Goal: Information Seeking & Learning: Learn about a topic

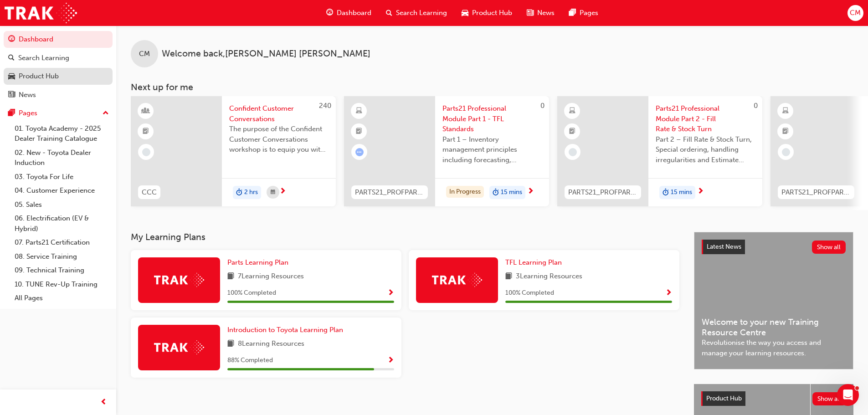
drag, startPoint x: 59, startPoint y: 71, endPoint x: 60, endPoint y: 83, distance: 11.4
click at [59, 71] on div "Product Hub" at bounding box center [58, 76] width 100 height 11
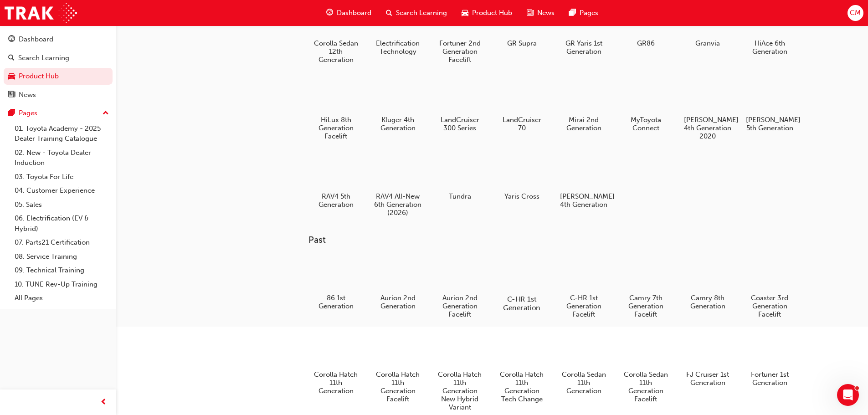
scroll to position [46, 0]
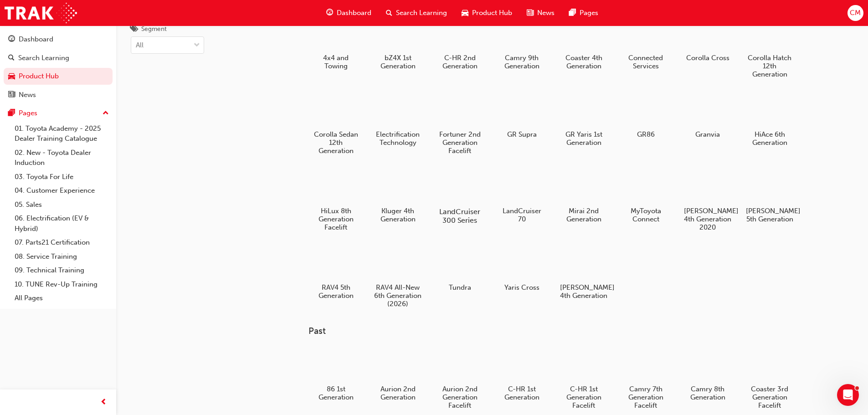
click at [463, 187] on div at bounding box center [459, 185] width 51 height 36
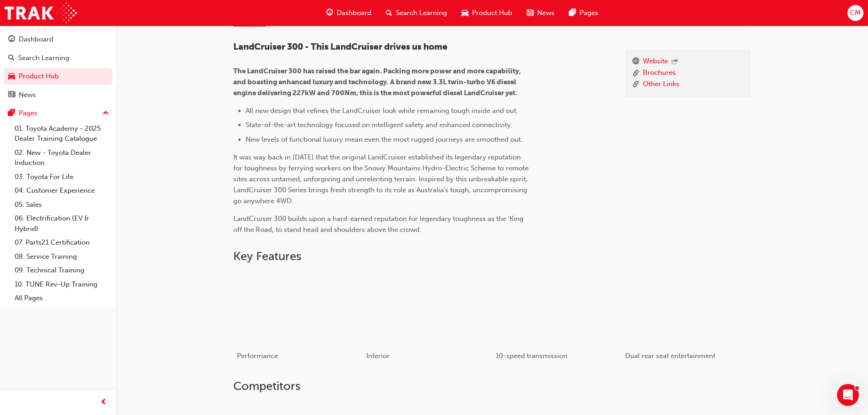
scroll to position [144, 0]
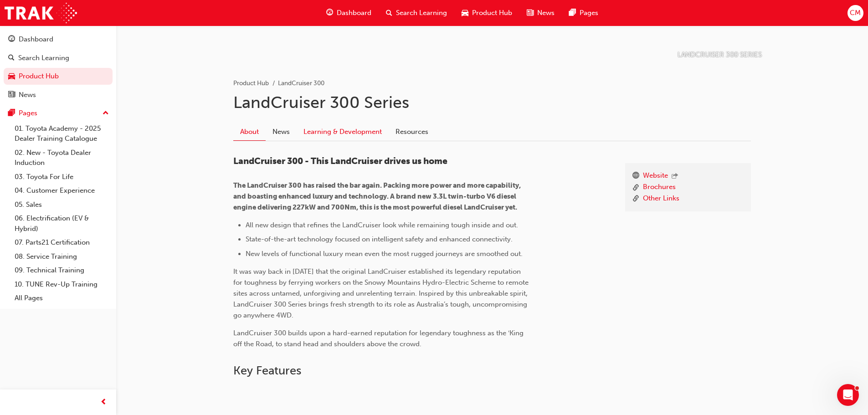
click at [327, 129] on link "Learning & Development" at bounding box center [343, 131] width 92 height 17
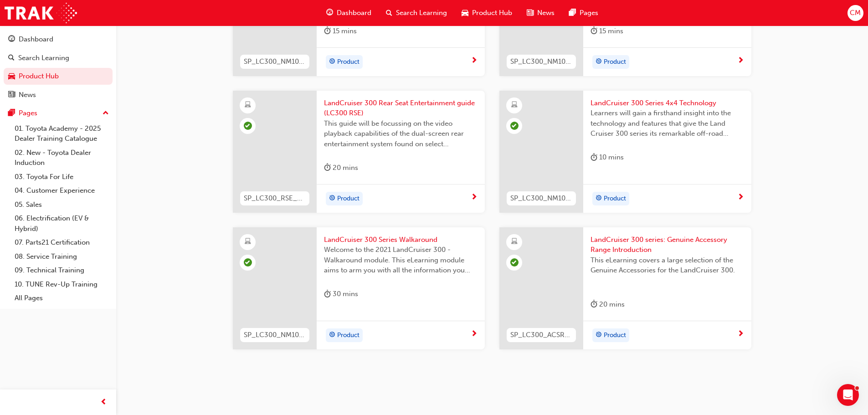
scroll to position [340, 0]
click at [636, 240] on span "LandCruiser 300 series: Genuine Accessory Range Introduction" at bounding box center [668, 244] width 154 height 21
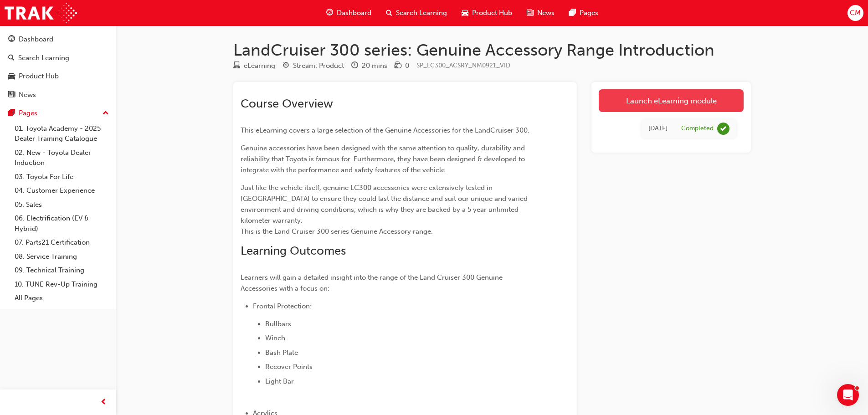
click at [678, 96] on link "Launch eLearning module" at bounding box center [671, 100] width 145 height 23
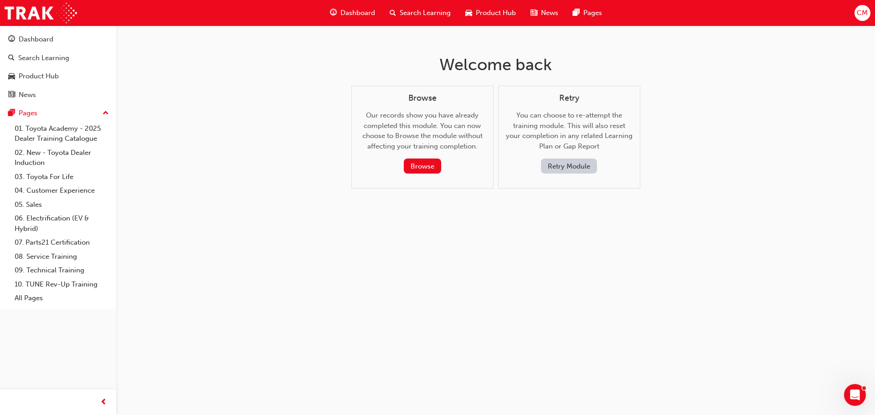
click at [567, 166] on button "Retry Module" at bounding box center [569, 166] width 56 height 15
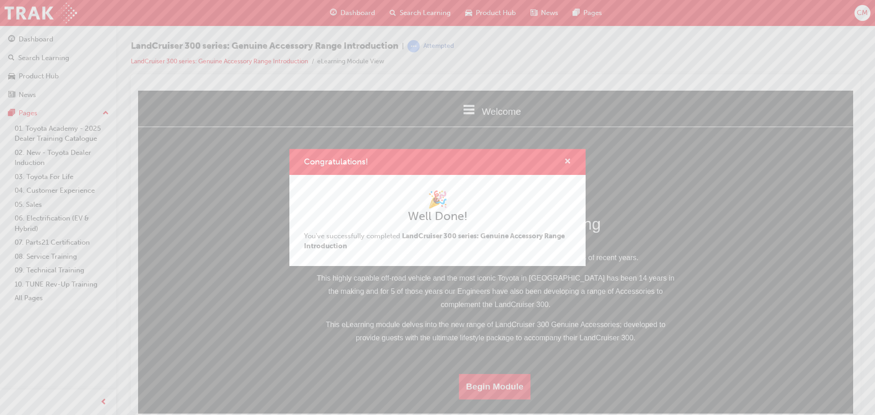
click at [567, 158] on span "cross-icon" at bounding box center [567, 162] width 7 height 8
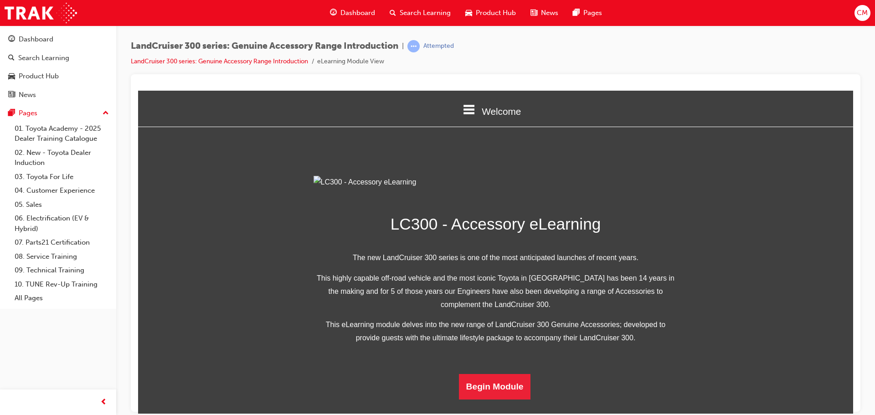
scroll to position [178, 0]
click at [490, 397] on button "Begin Module" at bounding box center [495, 387] width 72 height 26
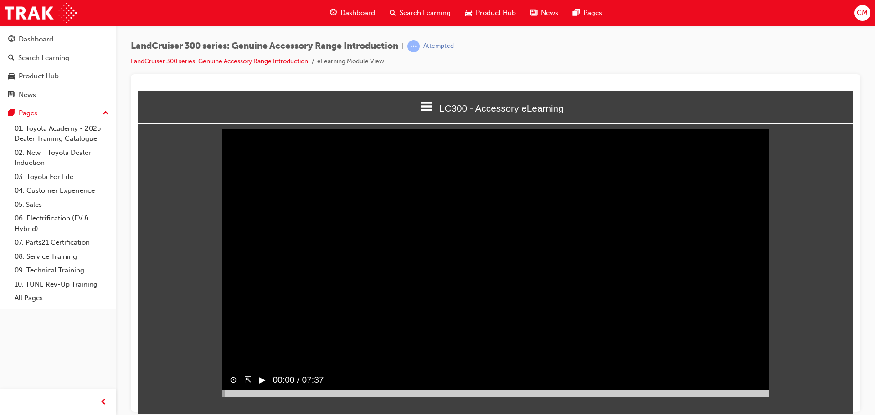
scroll to position [4, 0]
click at [259, 386] on button "▶︎" at bounding box center [262, 379] width 7 height 13
click at [262, 386] on button "‖" at bounding box center [261, 379] width 5 height 13
click at [262, 386] on button "▶︎" at bounding box center [262, 379] width 7 height 13
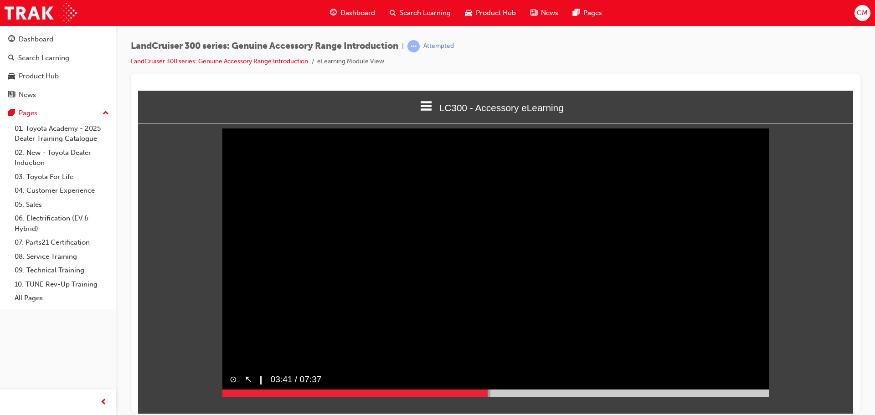
click at [262, 386] on button "‖" at bounding box center [261, 379] width 5 height 13
click at [257, 390] on div "▶︎" at bounding box center [259, 379] width 14 height 21
click at [262, 386] on button "‖" at bounding box center [261, 379] width 5 height 13
click at [92, 380] on div "Dashboard Search Learning Product Hub News Pages Pages 01. Toyota Academy - 202…" at bounding box center [58, 196] width 116 height 392
click at [263, 386] on button "▶︎" at bounding box center [262, 379] width 7 height 13
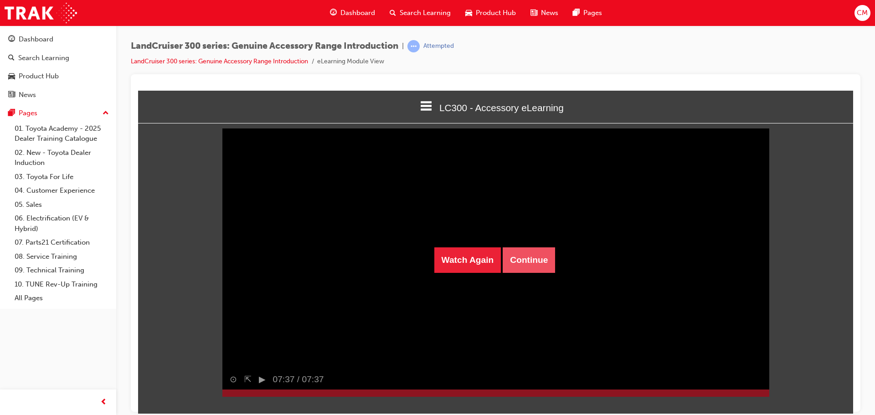
click at [543, 260] on button "Continue" at bounding box center [529, 260] width 52 height 26
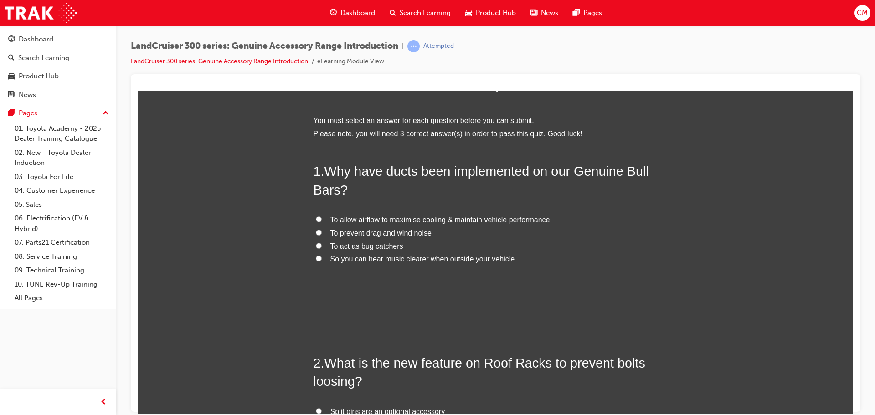
scroll to position [46, 0]
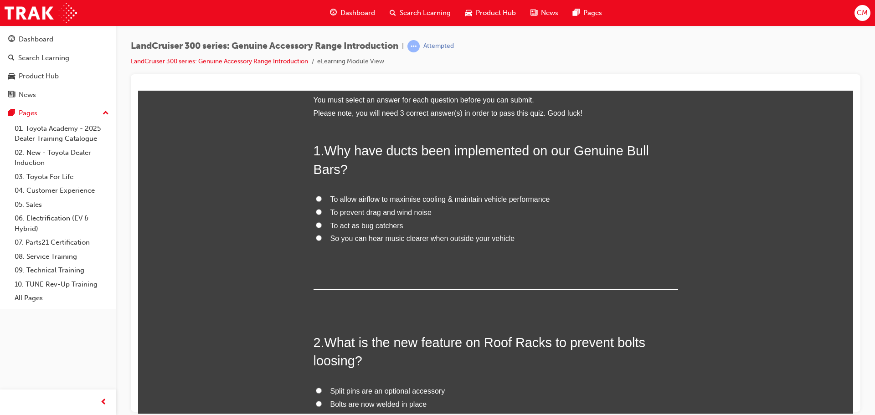
click at [316, 197] on input "To allow airflow to maximise cooling & maintain vehicle performance" at bounding box center [319, 199] width 6 height 6
radio input "true"
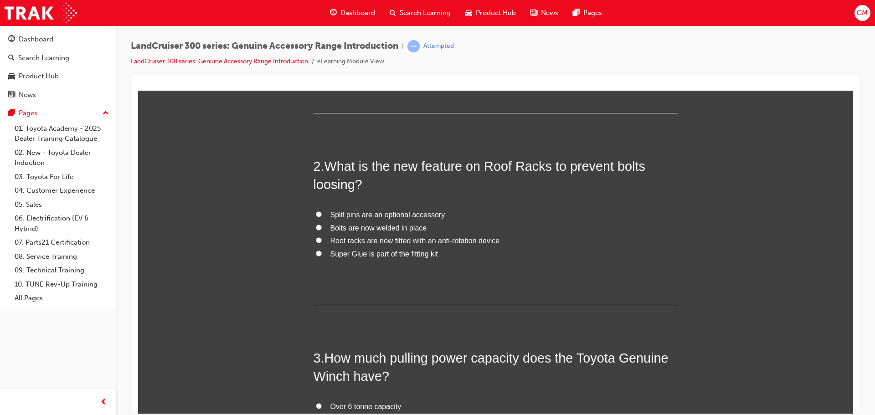
scroll to position [228, 0]
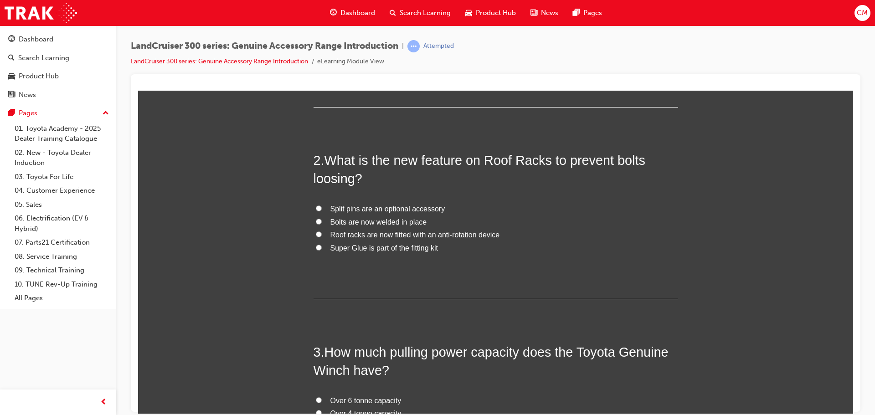
click at [316, 232] on input "Roof racks are now fitted with an anti-rotation device" at bounding box center [319, 234] width 6 height 6
radio input "true"
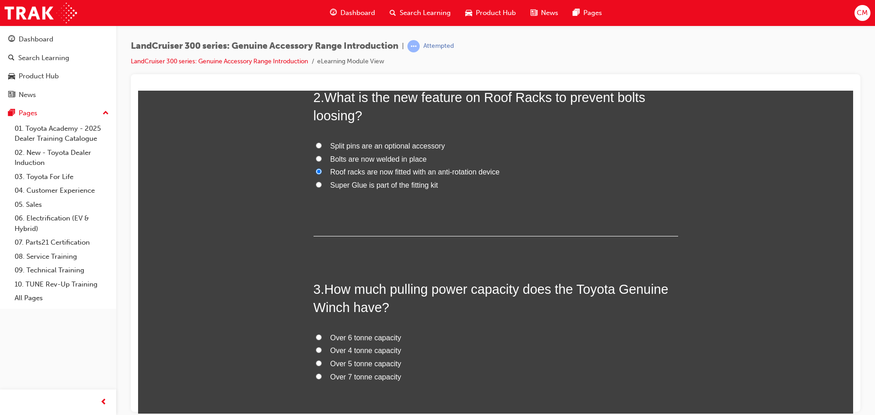
scroll to position [365, 0]
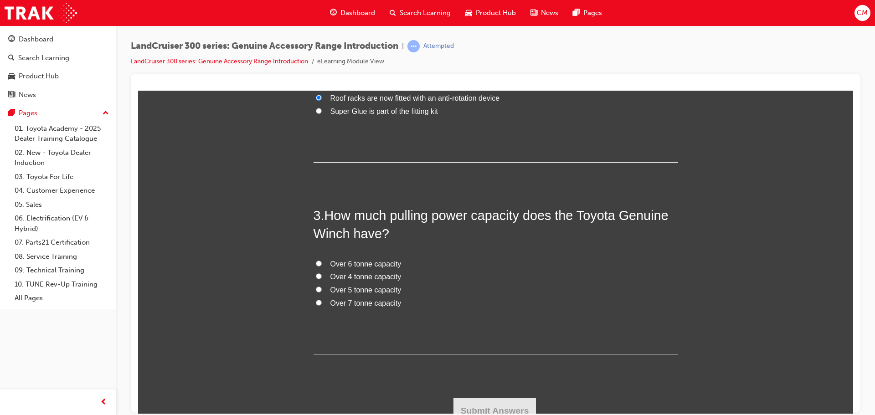
click at [316, 274] on input "Over 4 tonne capacity" at bounding box center [319, 276] width 6 height 6
radio input "true"
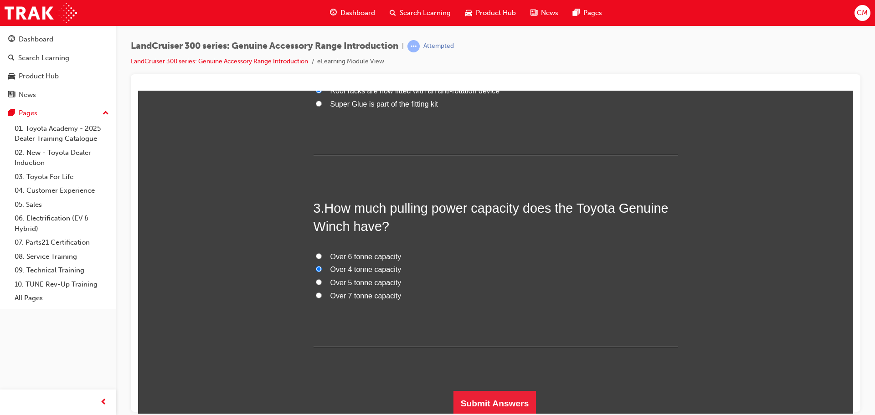
scroll to position [374, 0]
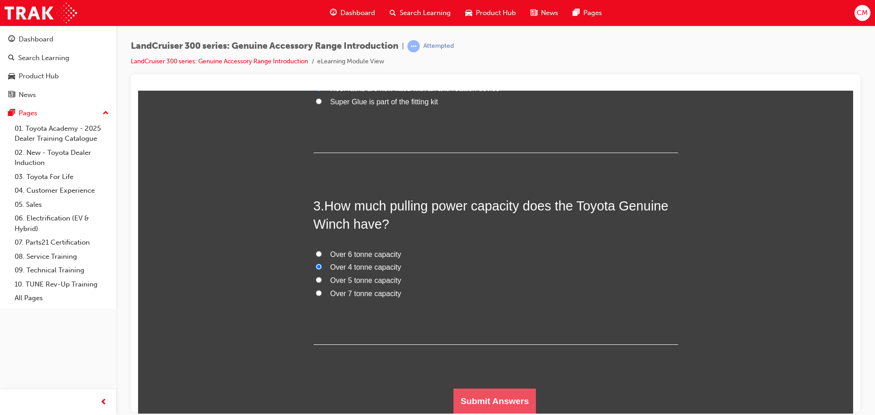
click at [489, 400] on button "Submit Answers" at bounding box center [495, 401] width 83 height 26
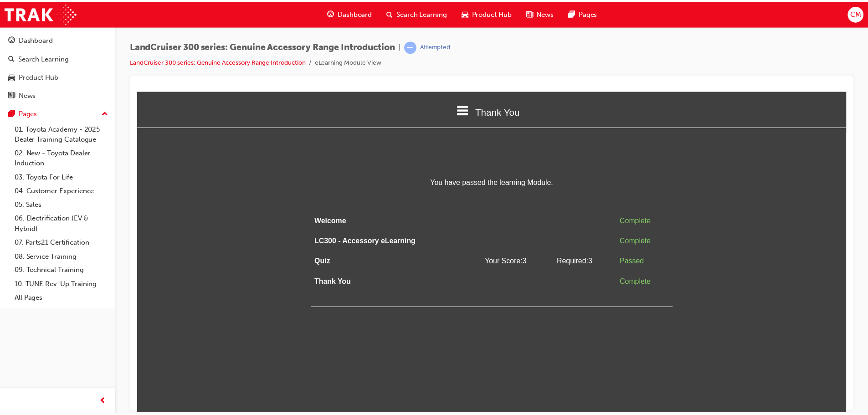
scroll to position [0, 0]
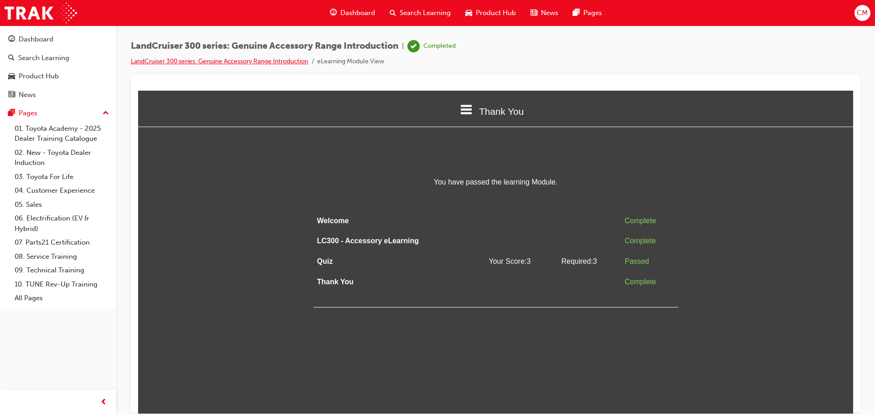
click at [257, 63] on link "LandCruiser 300 series: Genuine Accessory Range Introduction" at bounding box center [219, 61] width 177 height 8
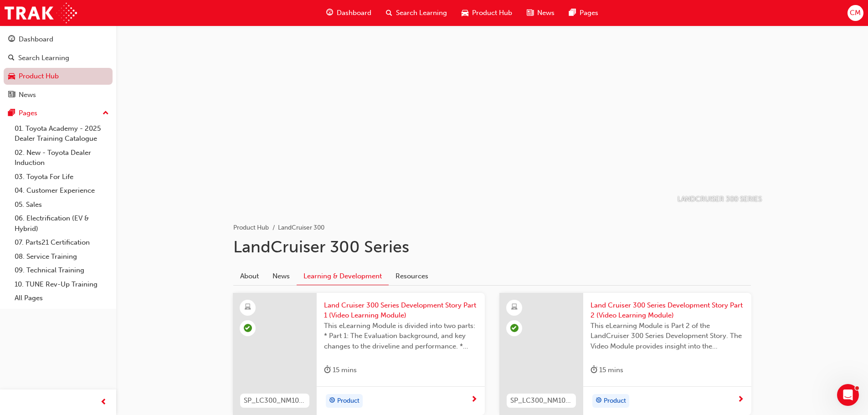
click at [68, 75] on link "Product Hub" at bounding box center [58, 76] width 109 height 17
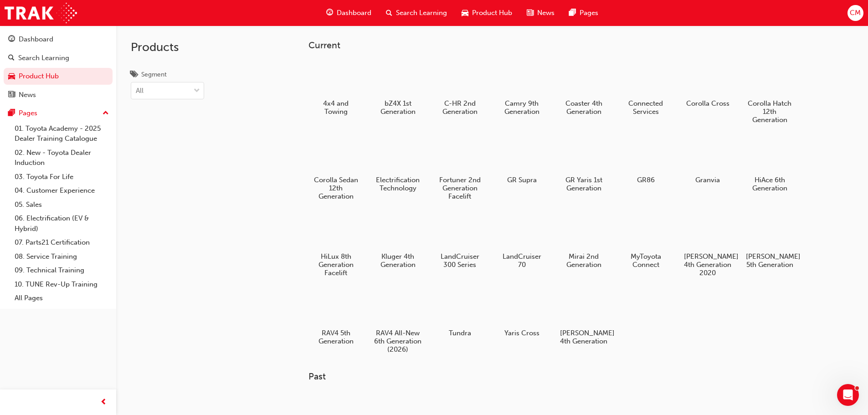
click at [778, 235] on div at bounding box center [770, 232] width 48 height 34
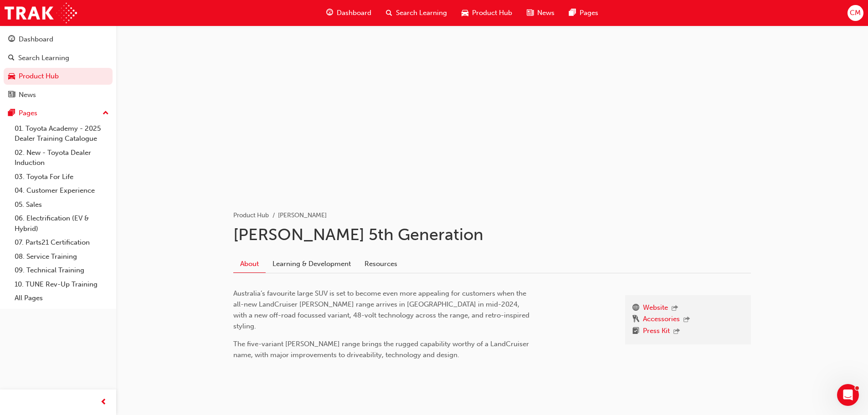
scroll to position [23, 0]
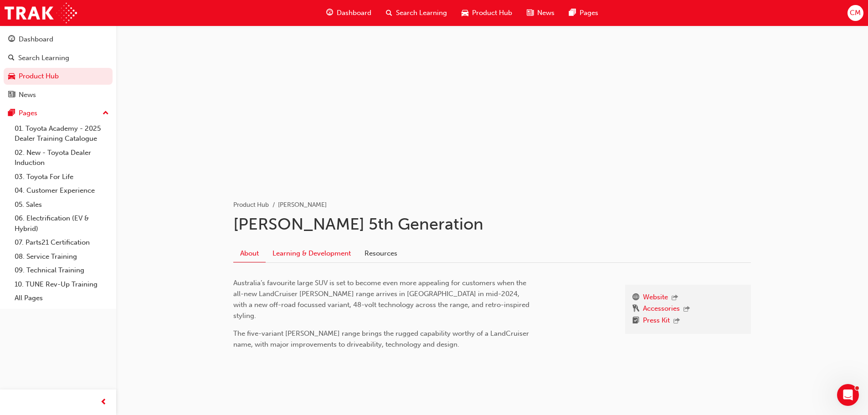
click at [290, 254] on link "Learning & Development" at bounding box center [312, 253] width 92 height 17
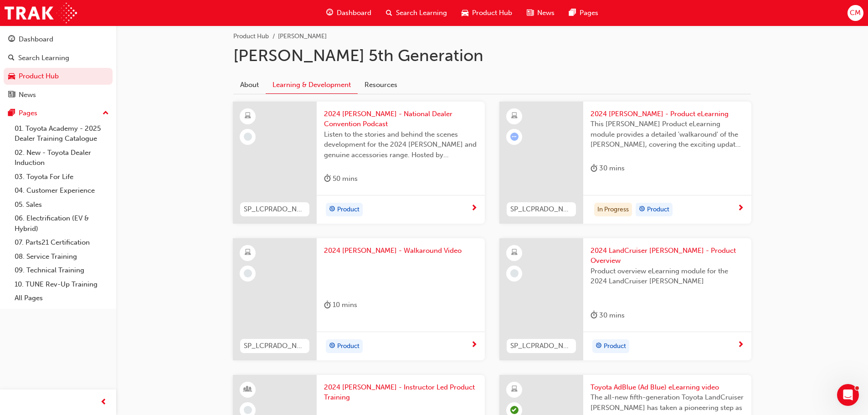
scroll to position [182, 0]
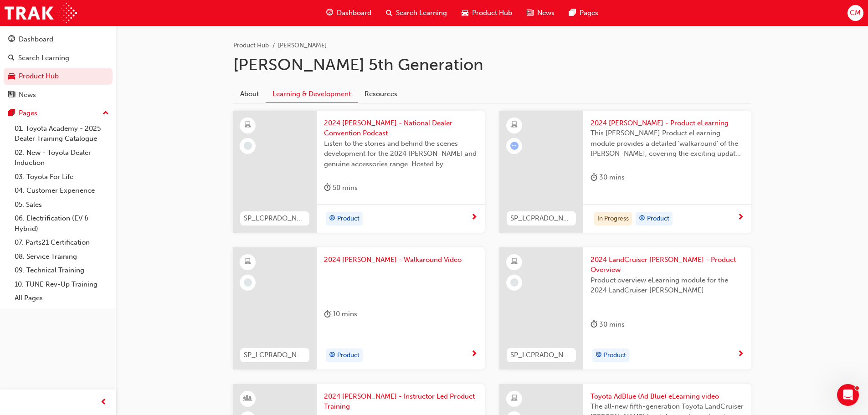
click at [653, 126] on span "2024 [PERSON_NAME] - Product eLearning" at bounding box center [668, 123] width 154 height 10
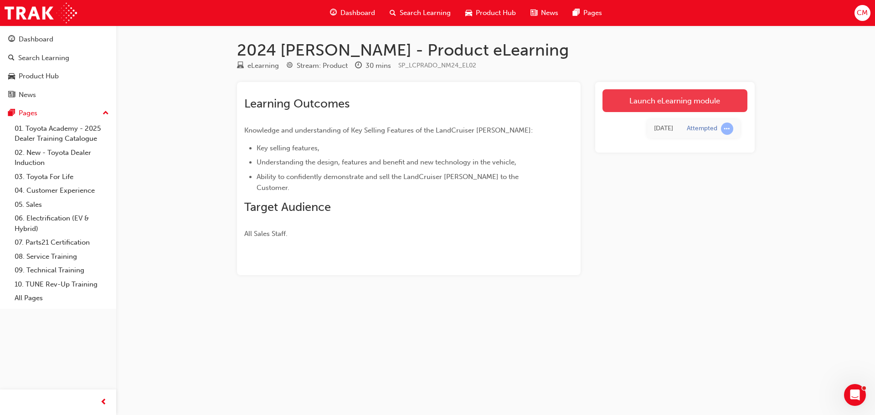
click at [679, 106] on link "Launch eLearning module" at bounding box center [675, 100] width 145 height 23
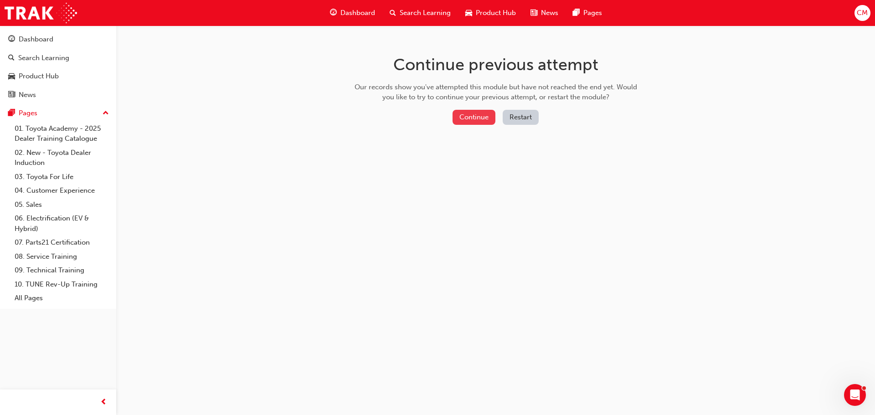
click at [480, 119] on button "Continue" at bounding box center [474, 117] width 43 height 15
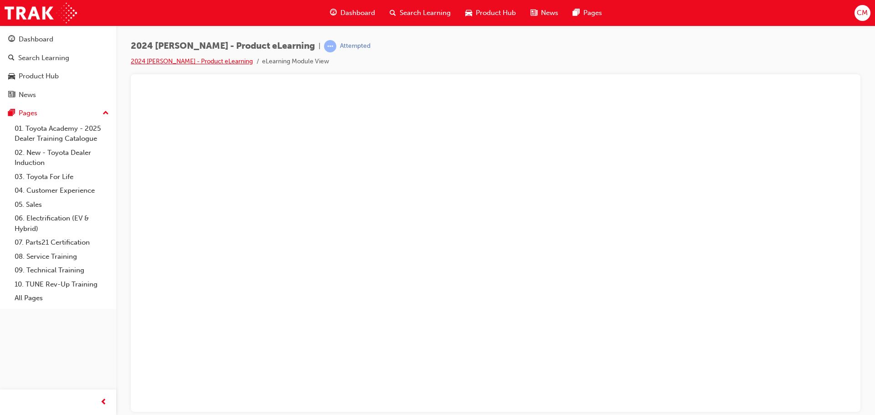
click at [217, 59] on link "2024 [PERSON_NAME] - Product eLearning" at bounding box center [192, 61] width 122 height 8
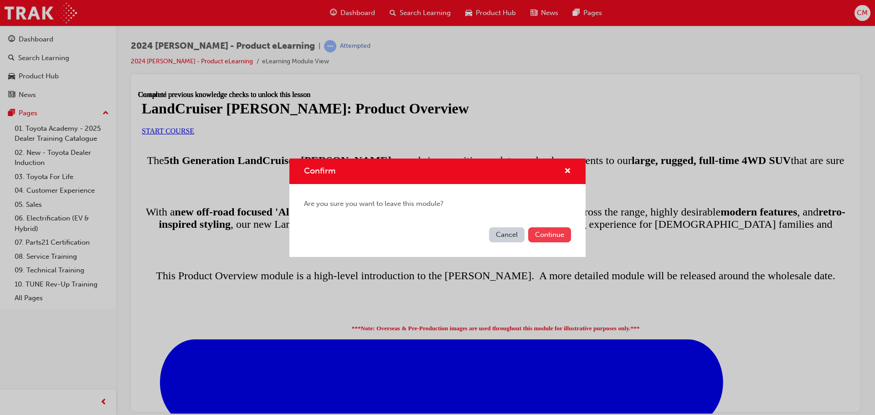
click at [543, 238] on button "Continue" at bounding box center [549, 234] width 43 height 15
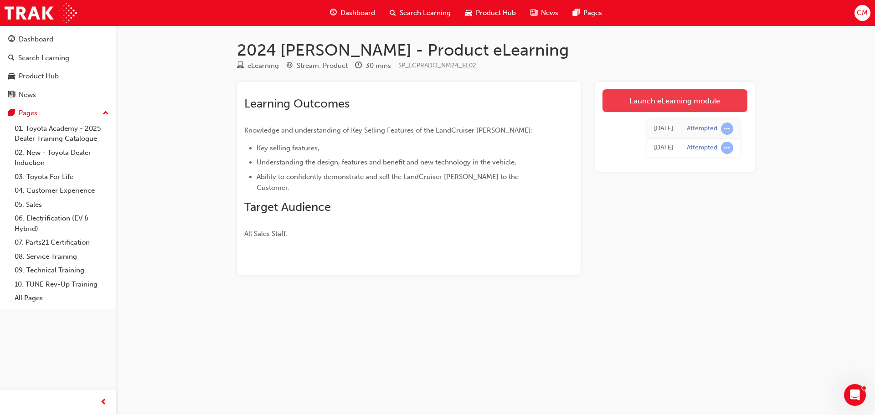
click at [675, 104] on link "Launch eLearning module" at bounding box center [675, 100] width 145 height 23
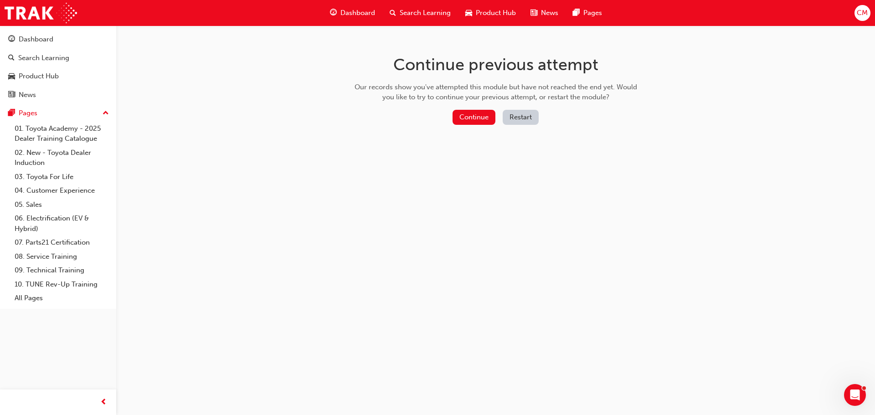
click at [531, 121] on button "Restart" at bounding box center [521, 117] width 36 height 15
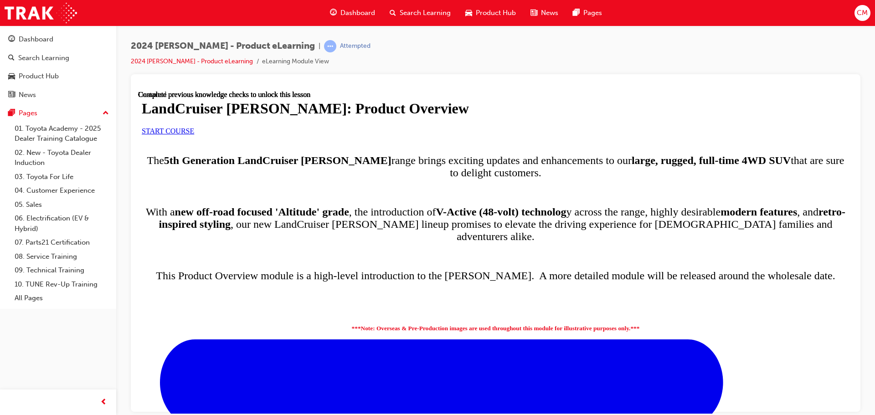
click at [194, 134] on link "START COURSE" at bounding box center [168, 131] width 52 height 8
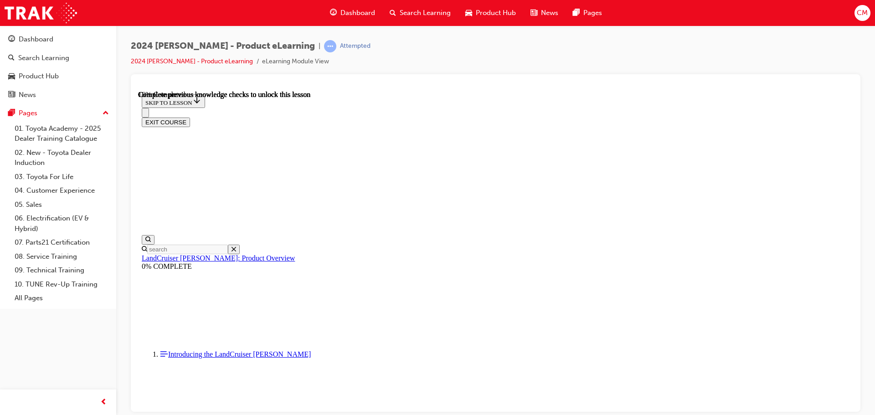
scroll to position [138, 0]
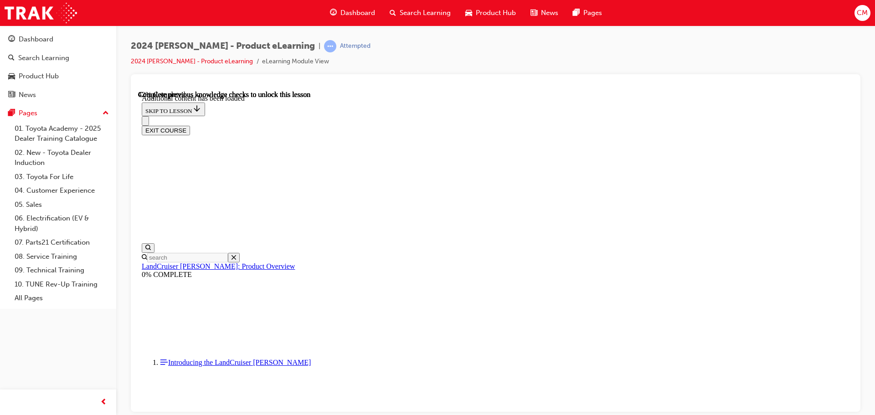
scroll to position [775, 0]
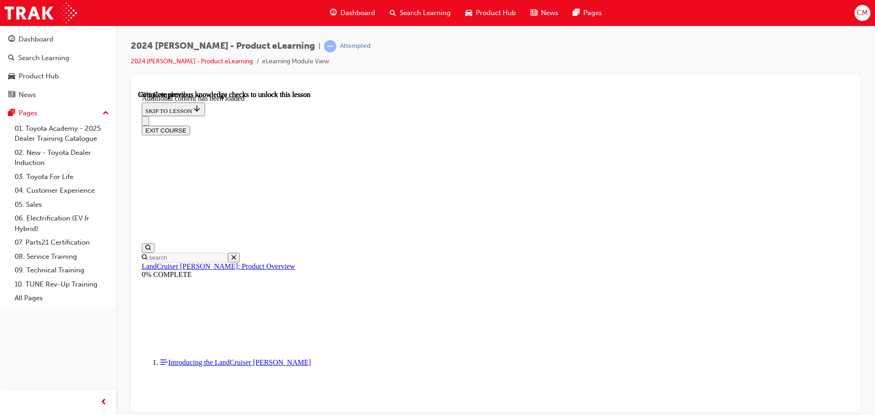
drag, startPoint x: 518, startPoint y: 186, endPoint x: 638, endPoint y: 183, distance: 119.4
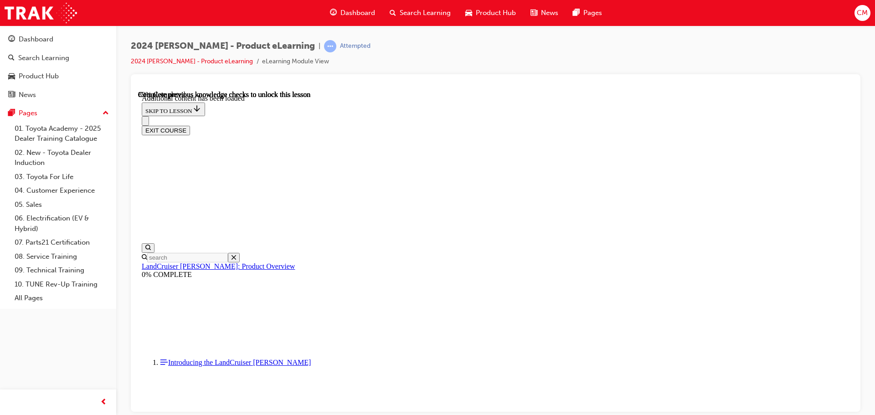
radio input "true"
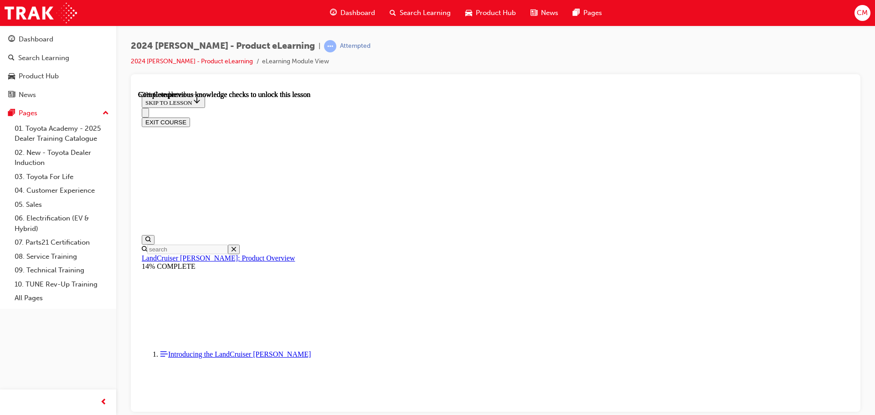
scroll to position [1316, 0]
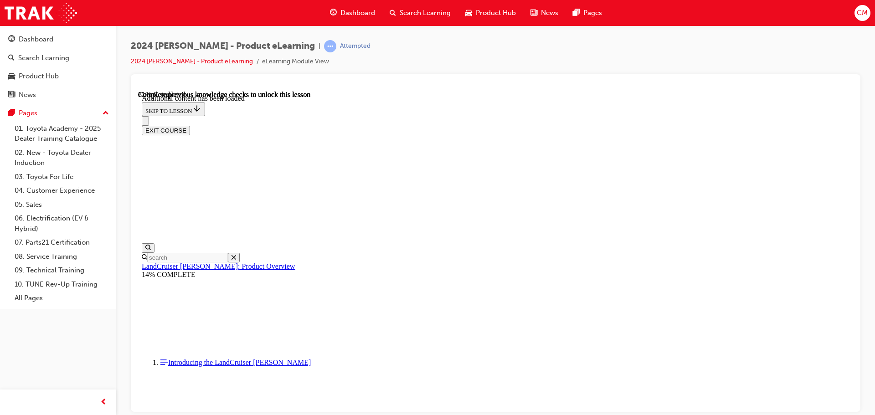
scroll to position [1588, 0]
radio input "true"
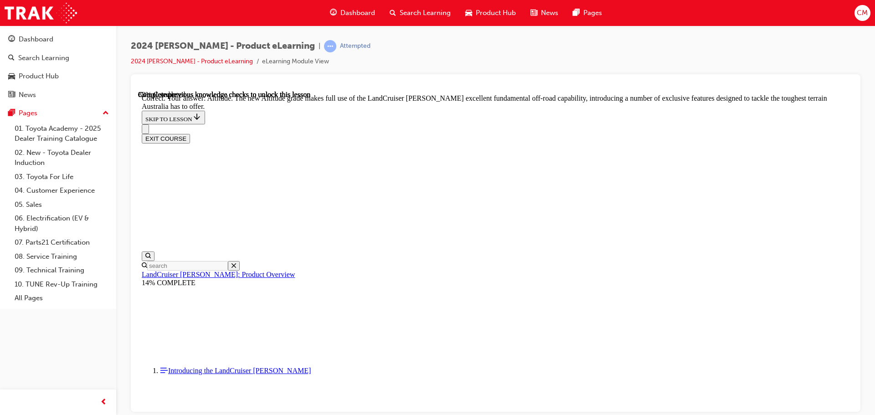
scroll to position [2043, 0]
checkbox input "true"
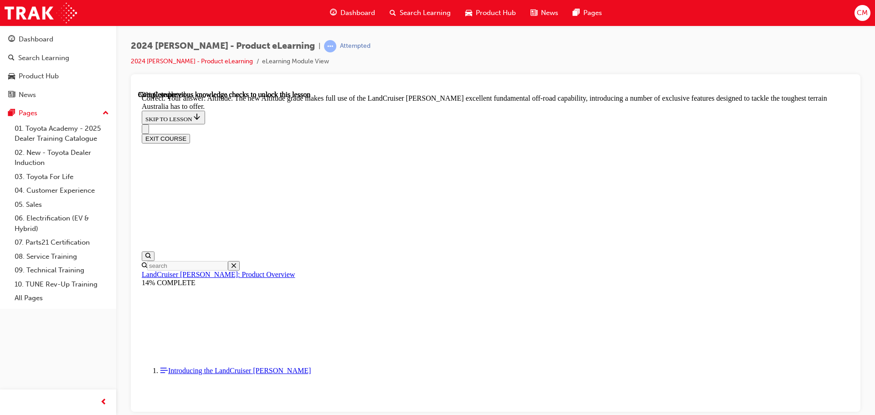
checkbox input "true"
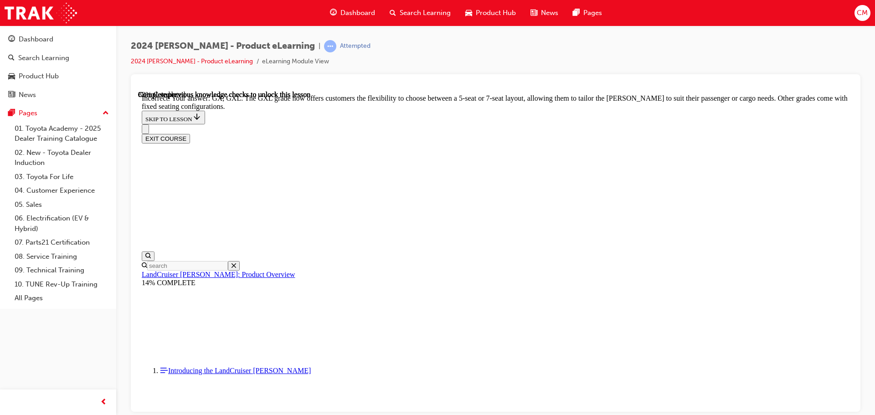
checkbox input "true"
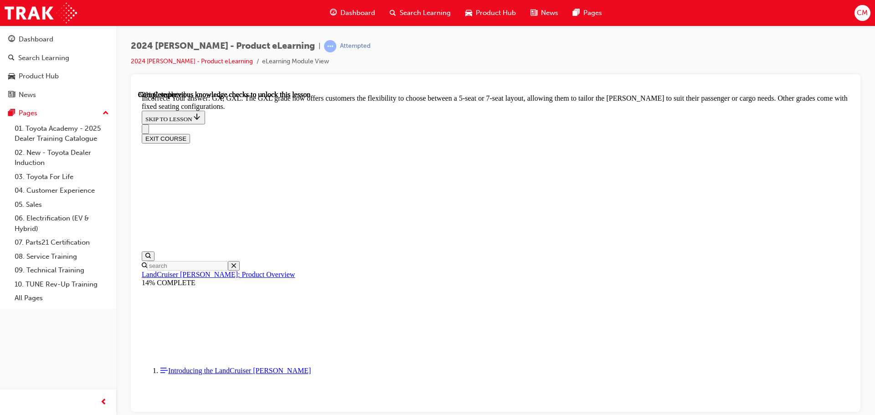
checkbox input "false"
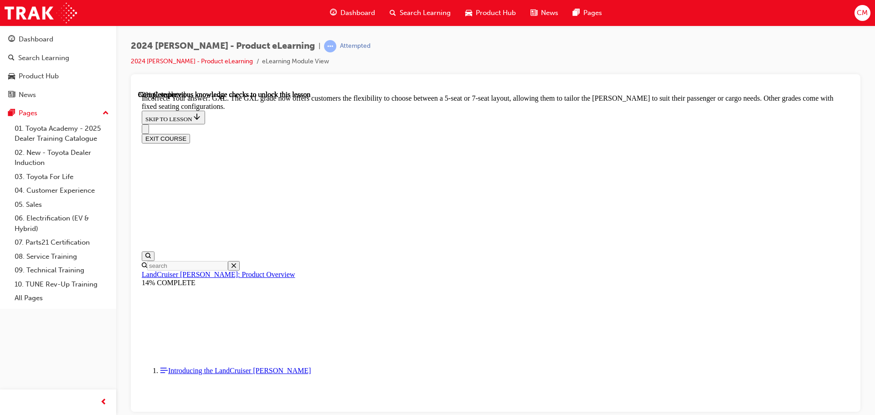
checkbox input "false"
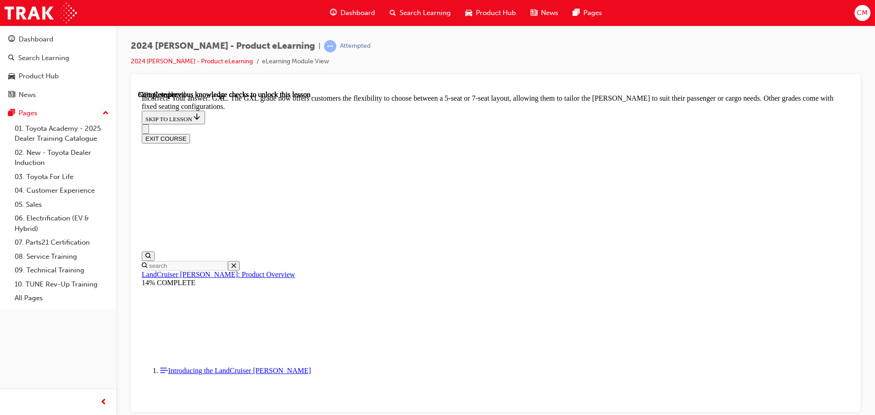
scroll to position [2169, 0]
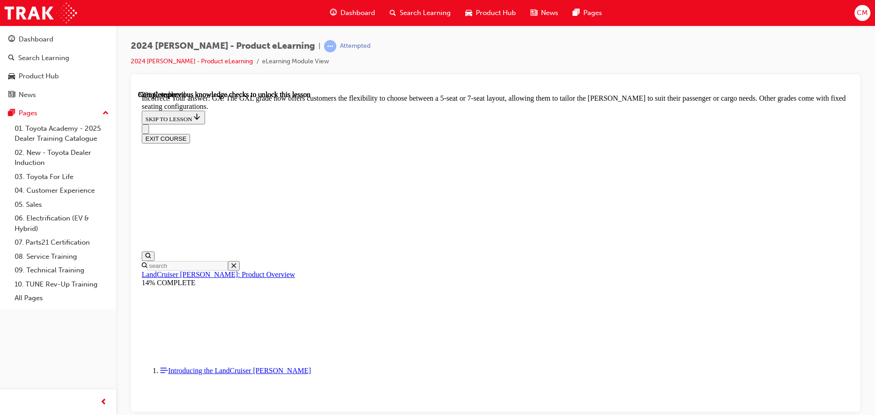
checkbox input "true"
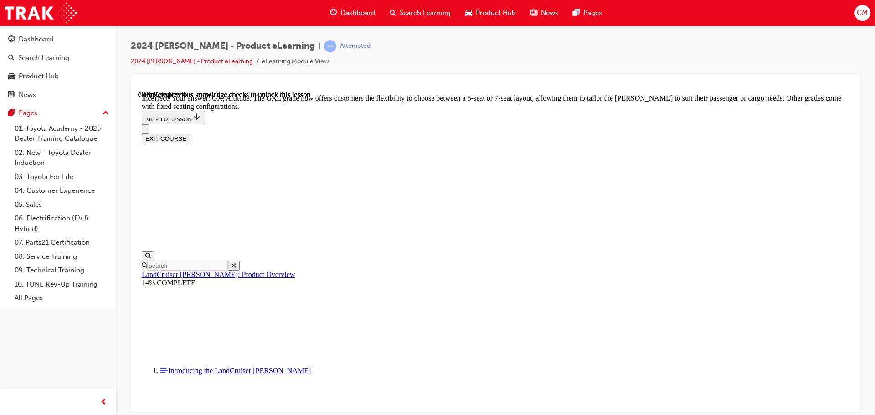
scroll to position [2016, 0]
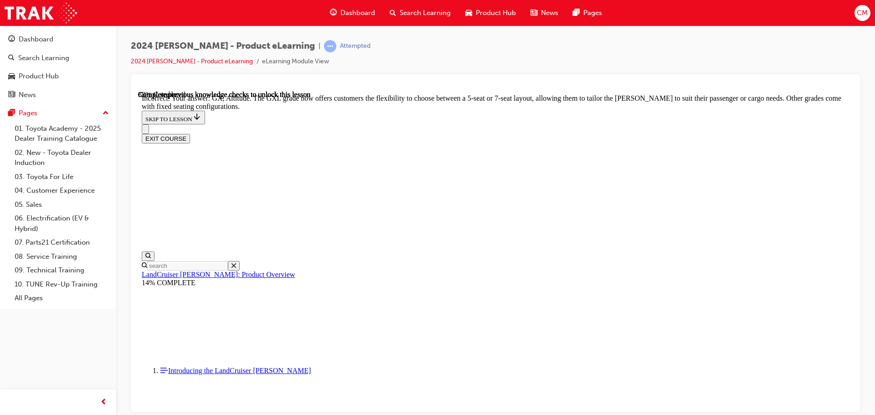
checkbox input "false"
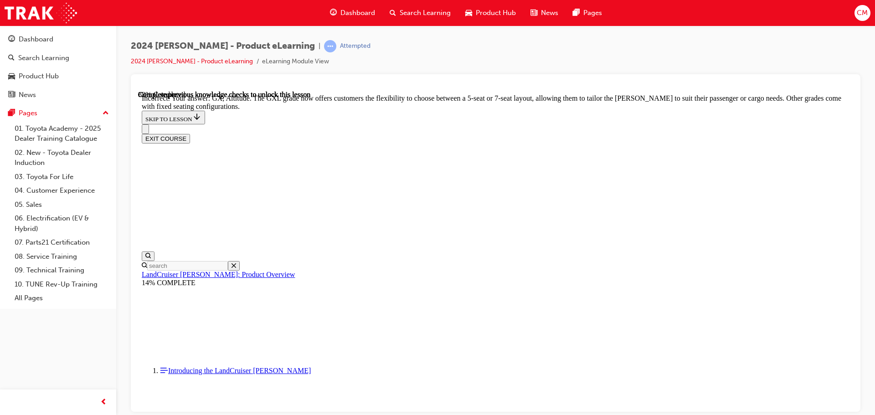
checkbox input "true"
checkbox input "false"
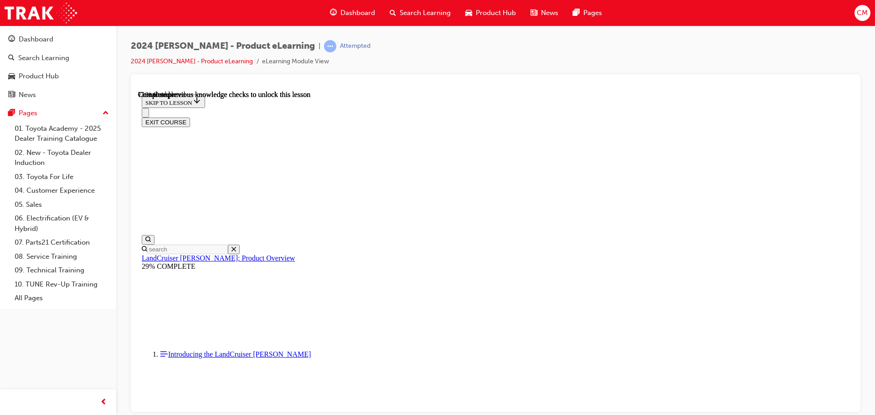
scroll to position [2078, 0]
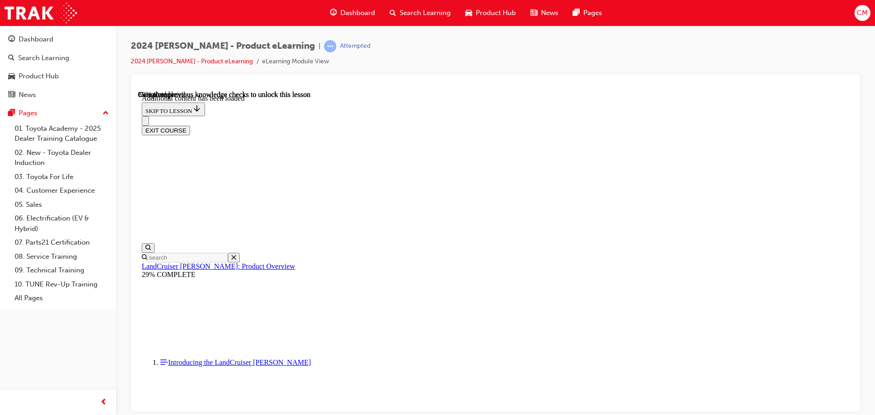
scroll to position [2303, 0]
radio input "true"
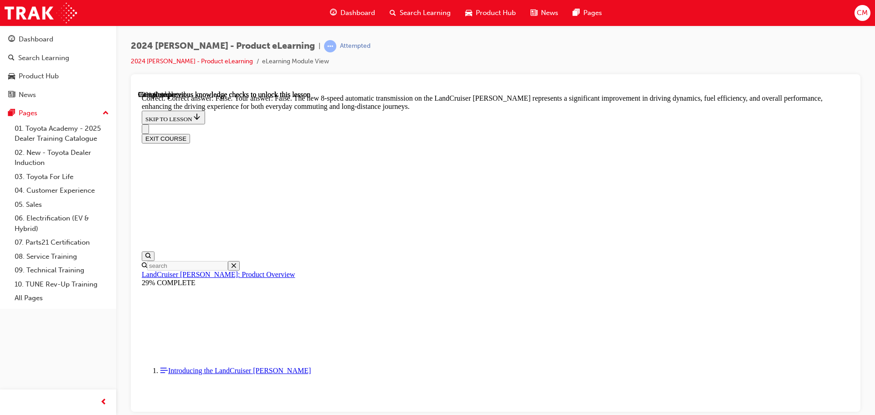
scroll to position [2759, 0]
radio input "true"
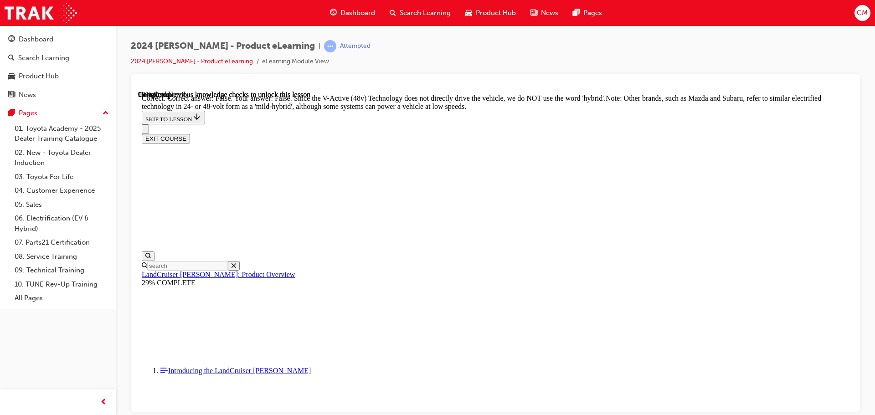
scroll to position [3124, 0]
radio input "true"
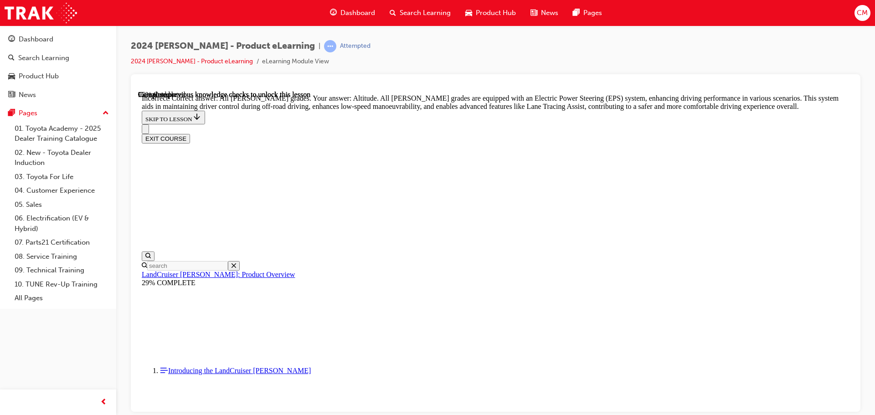
scroll to position [3440, 0]
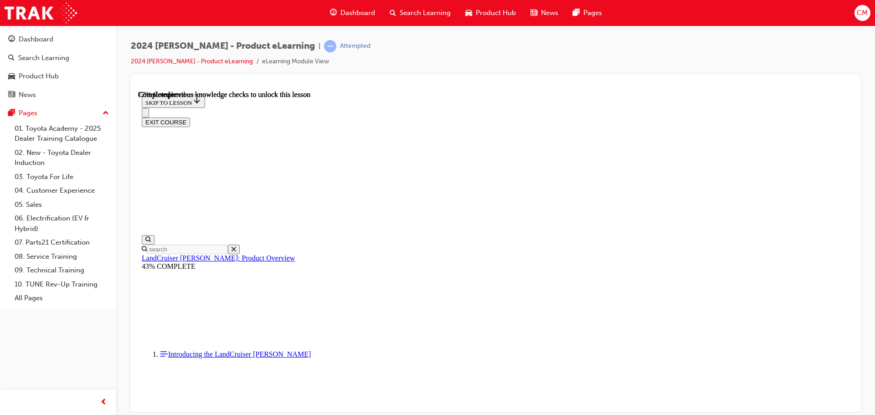
scroll to position [2944, 0]
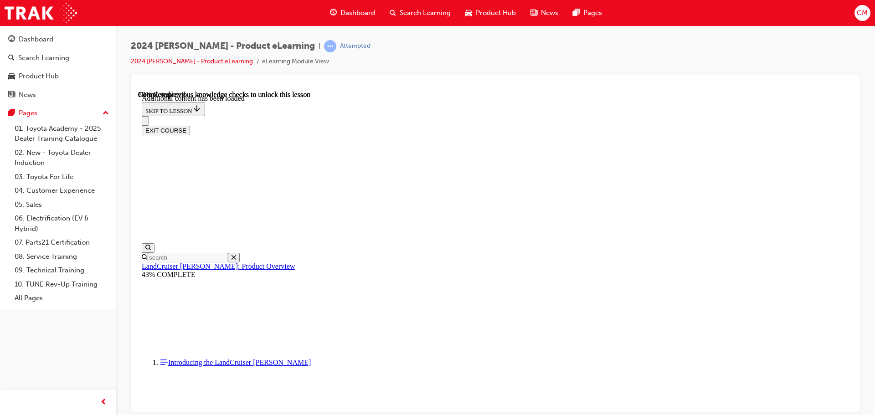
scroll to position [3261, 0]
checkbox input "true"
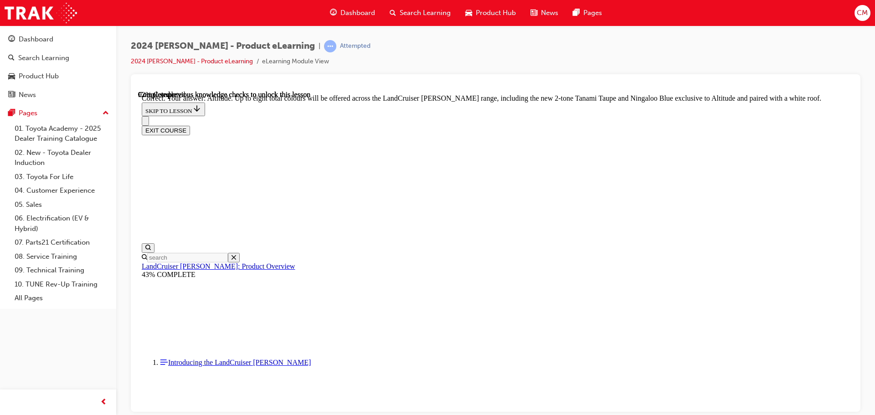
scroll to position [3716, 0]
checkbox input "true"
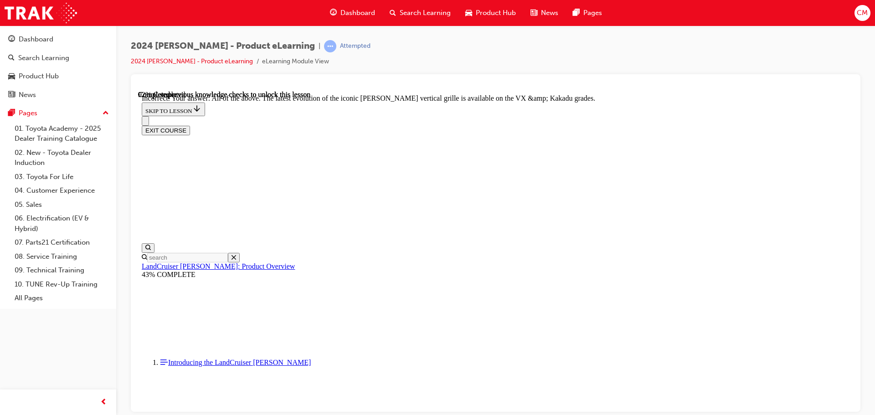
scroll to position [2136, 0]
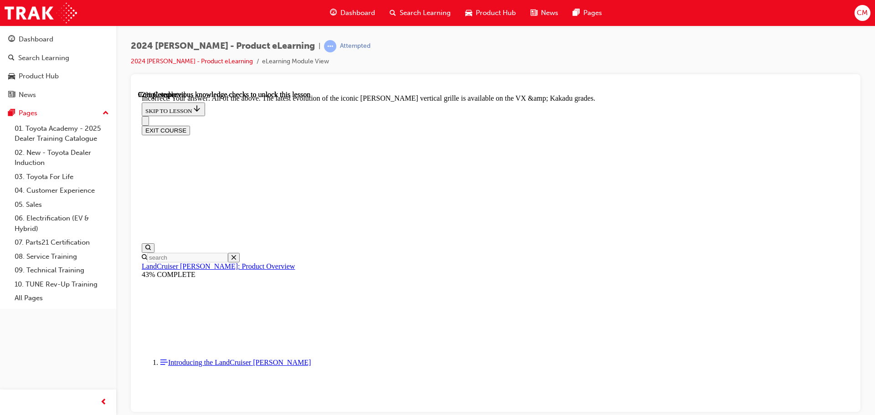
checkbox input "true"
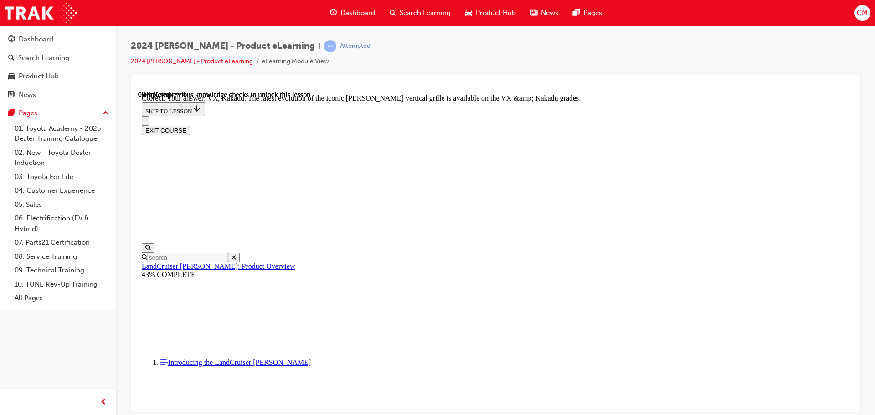
scroll to position [3991, 0]
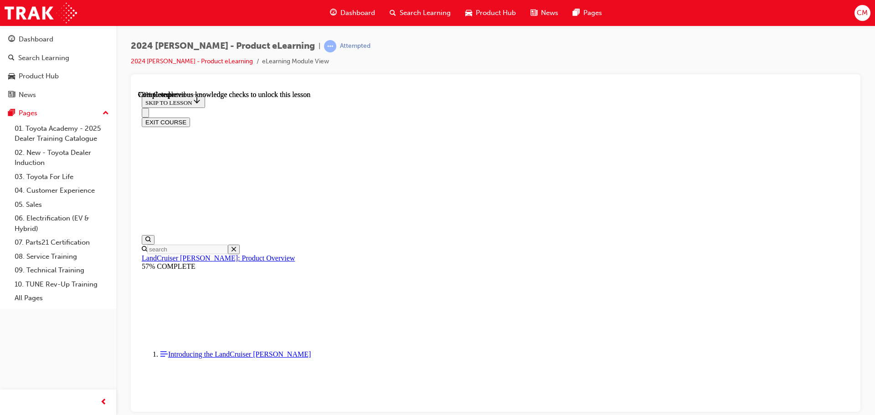
scroll to position [2135, 0]
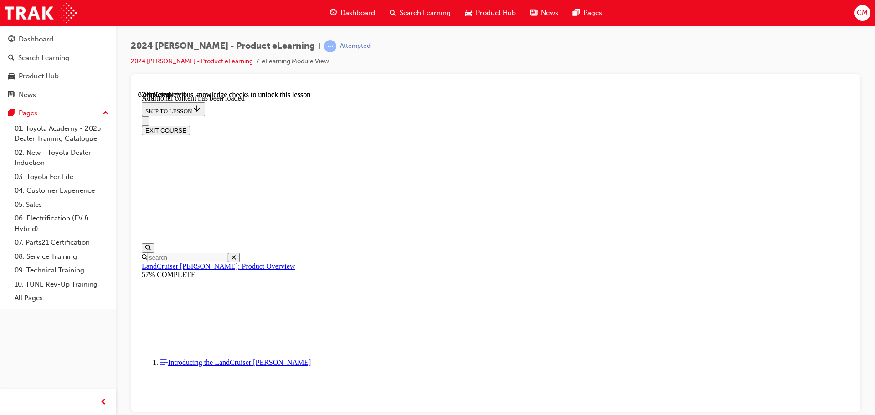
scroll to position [2361, 0]
radio input "true"
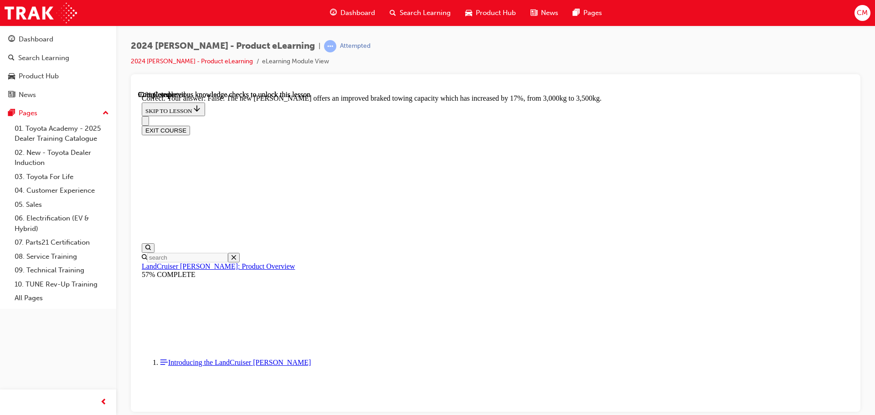
scroll to position [2680, 0]
radio input "true"
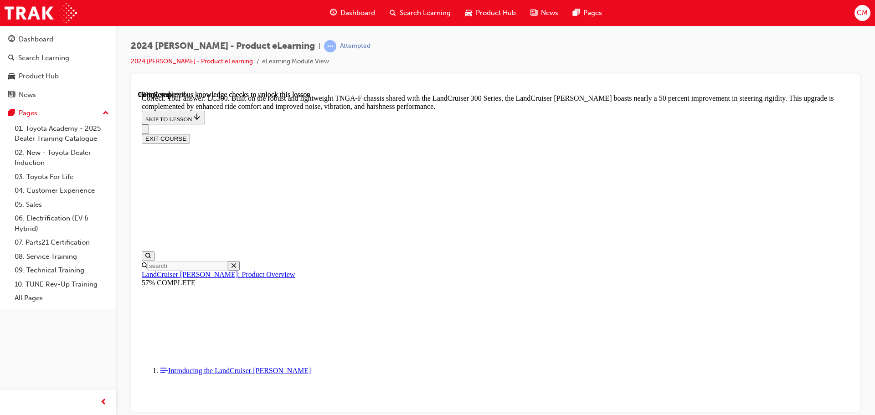
scroll to position [2989, 0]
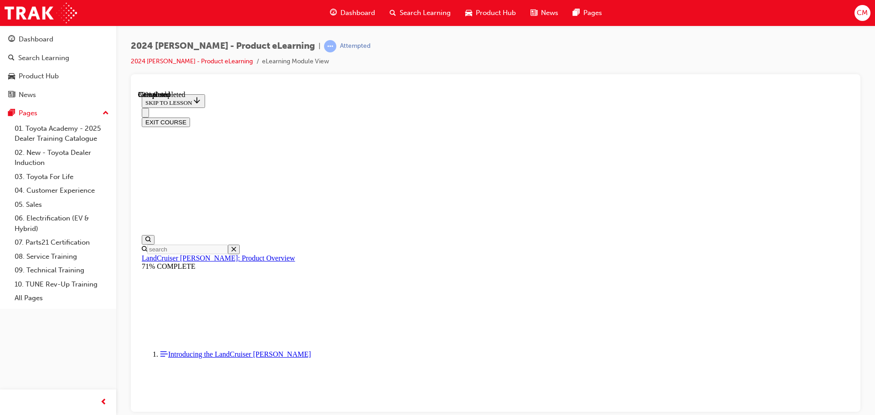
scroll to position [1019, 0]
click at [190, 117] on button "EXIT COURSE" at bounding box center [166, 122] width 48 height 10
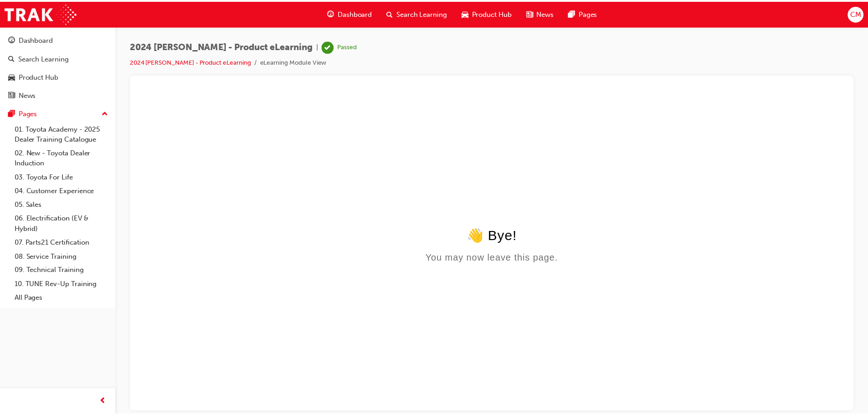
scroll to position [0, 0]
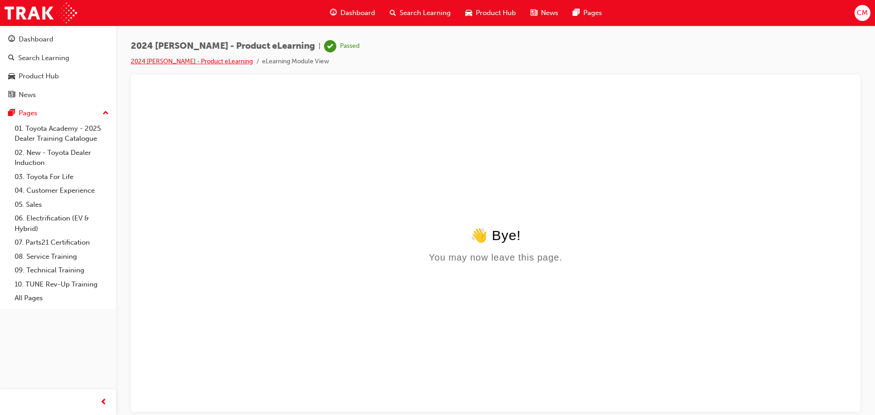
click at [193, 64] on link "2024 [PERSON_NAME] - Product eLearning" at bounding box center [192, 61] width 122 height 8
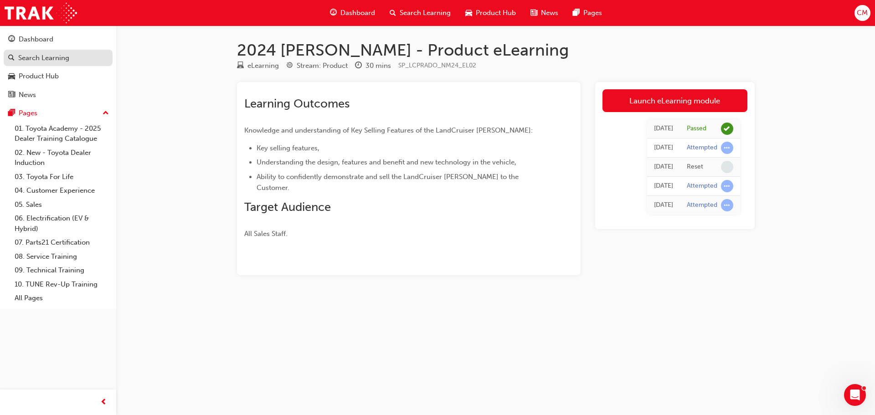
click at [40, 61] on div "Search Learning" at bounding box center [43, 58] width 51 height 10
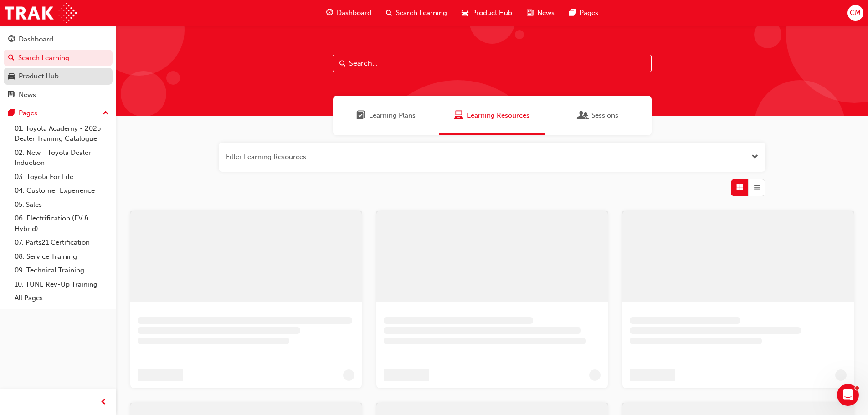
click at [25, 76] on div "Product Hub" at bounding box center [39, 76] width 40 height 10
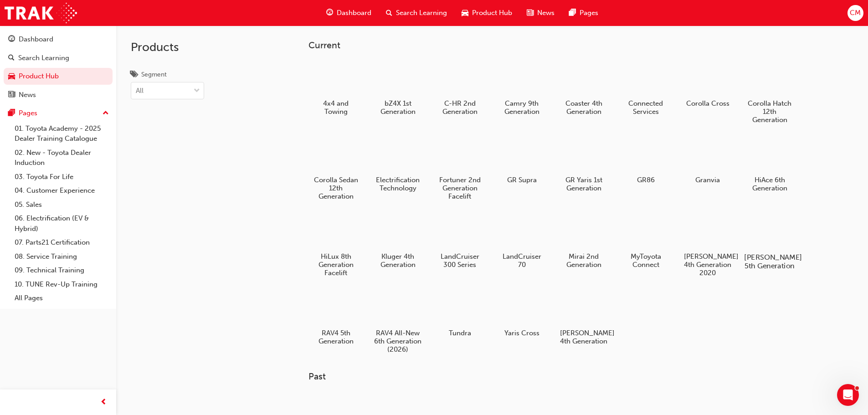
click at [764, 263] on h5 "[PERSON_NAME] 5th Generation" at bounding box center [769, 261] width 51 height 17
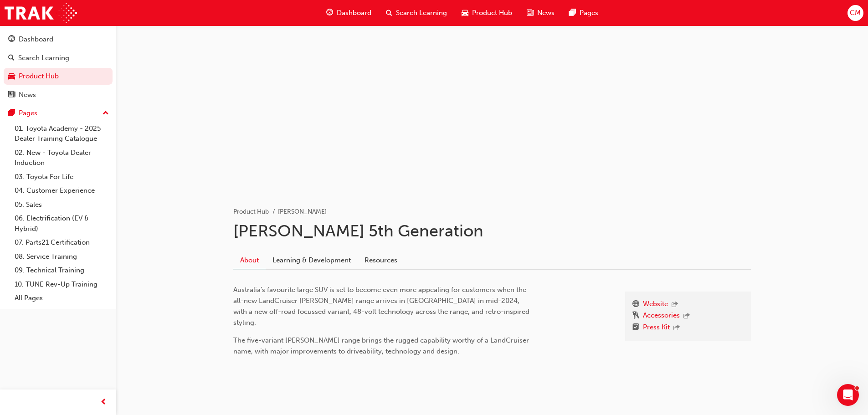
scroll to position [23, 0]
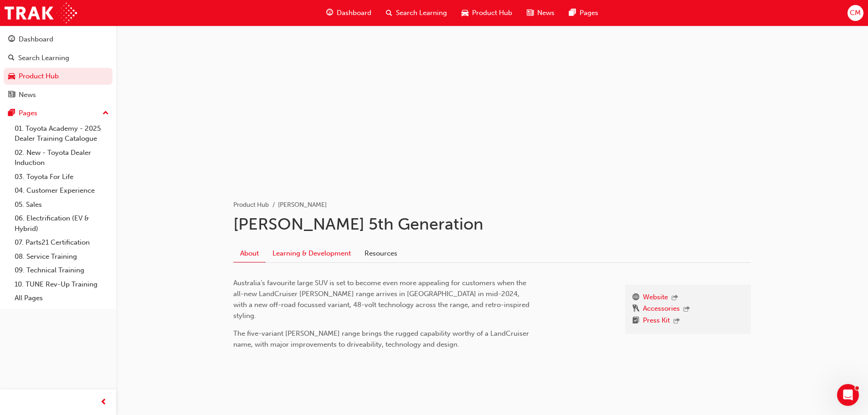
click at [324, 258] on link "Learning & Development" at bounding box center [312, 253] width 92 height 17
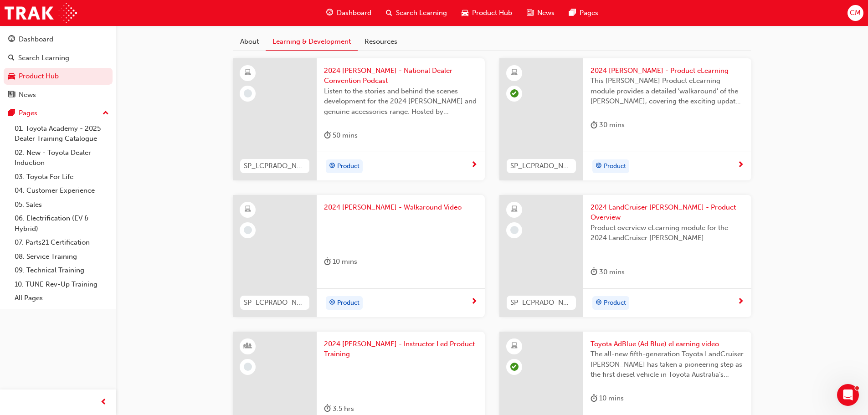
scroll to position [228, 0]
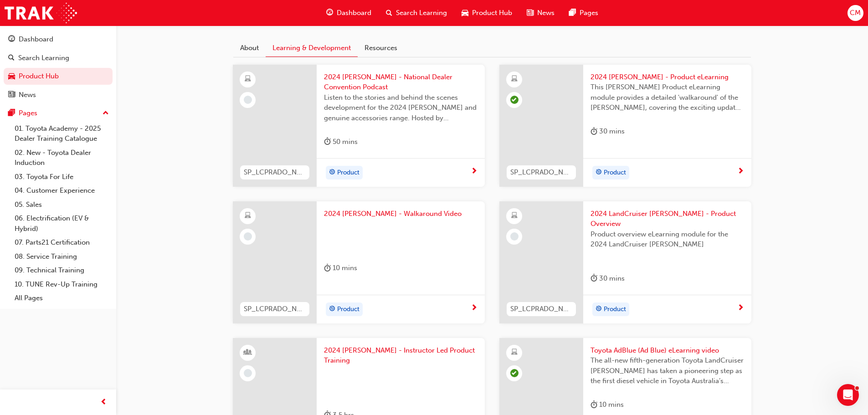
click at [741, 170] on span "next-icon" at bounding box center [741, 172] width 7 height 8
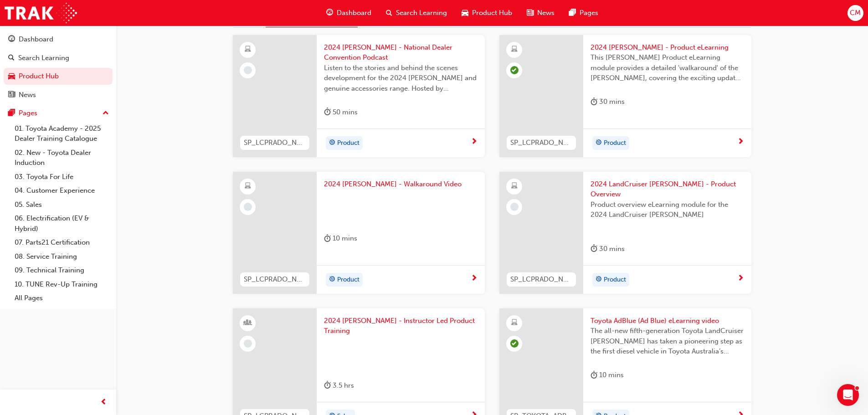
scroll to position [274, 0]
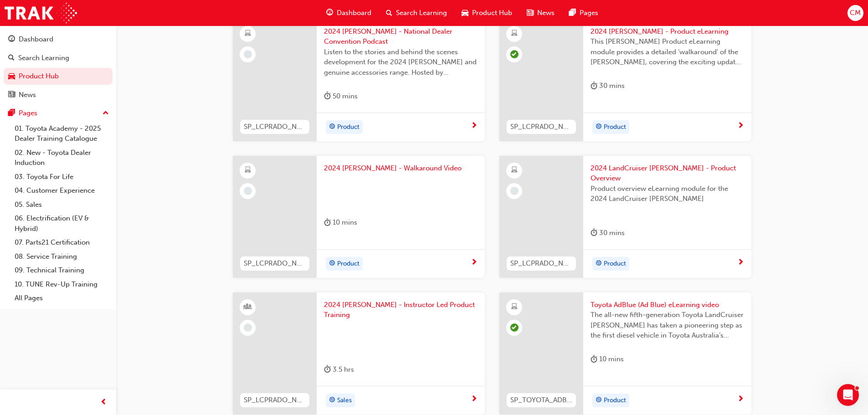
click at [470, 257] on div "Product" at bounding box center [397, 264] width 147 height 14
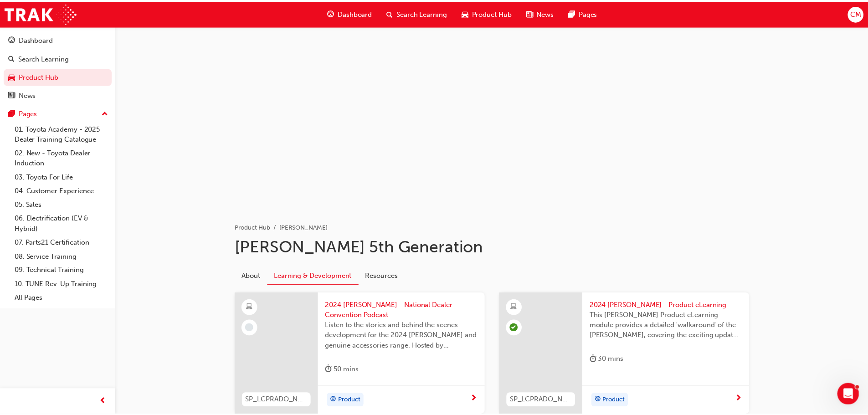
scroll to position [274, 0]
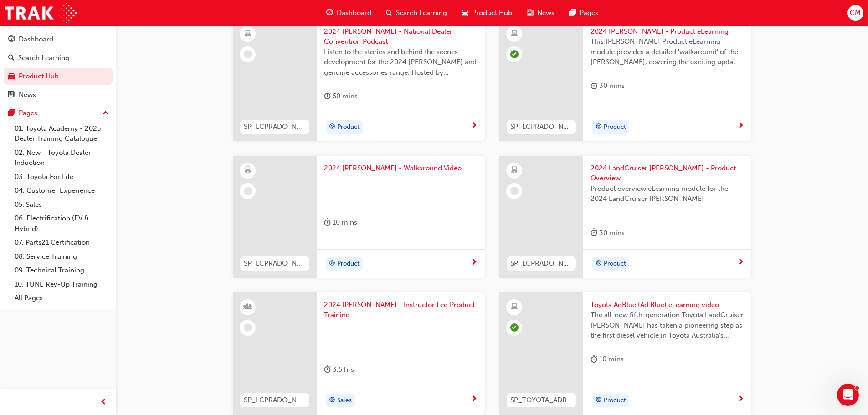
click at [738, 258] on div "Product" at bounding box center [667, 263] width 168 height 29
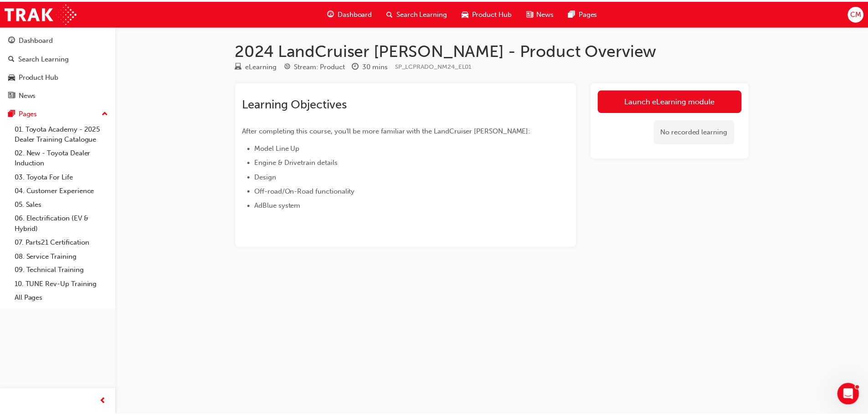
scroll to position [274, 0]
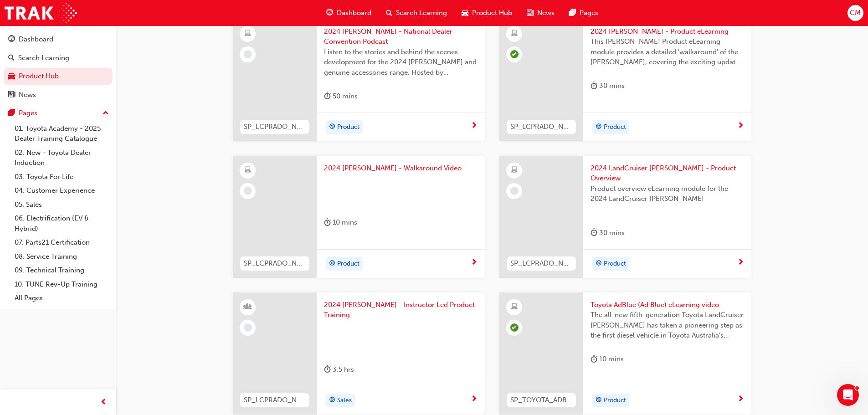
click at [464, 394] on div "Sales" at bounding box center [397, 401] width 147 height 14
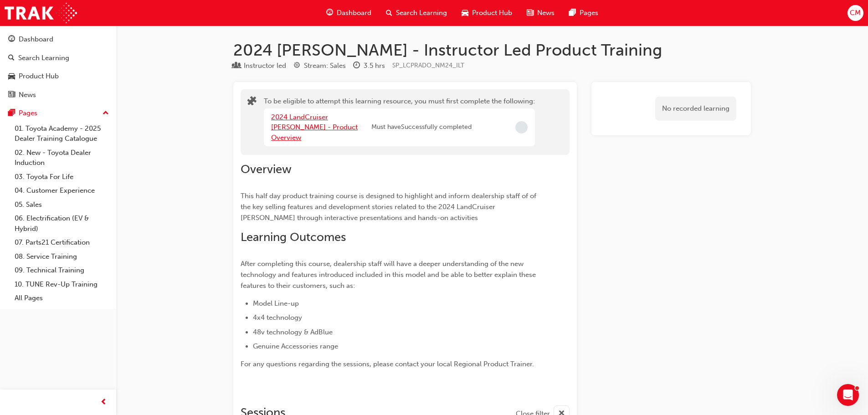
click at [299, 118] on link "2024 LandCruiser [PERSON_NAME] - Product Overview" at bounding box center [314, 127] width 87 height 29
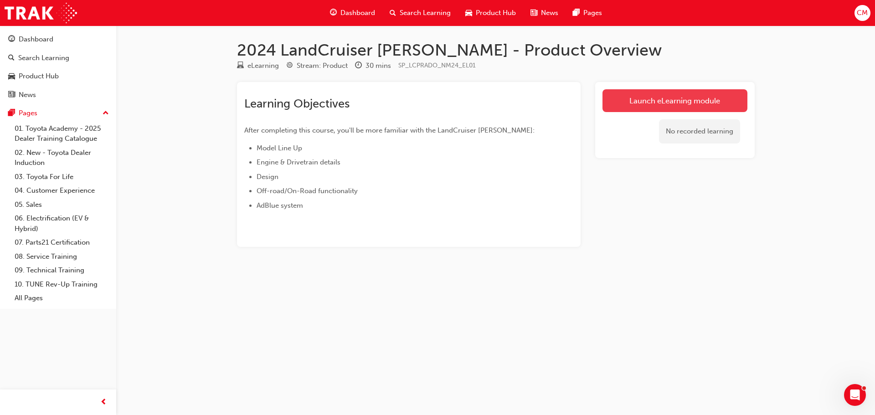
click at [683, 99] on link "Launch eLearning module" at bounding box center [675, 100] width 145 height 23
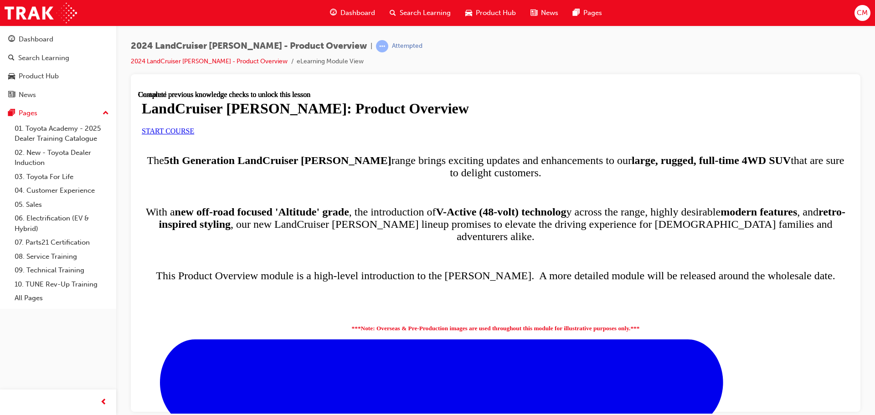
scroll to position [65, 0]
click at [363, 135] on div "START COURSE" at bounding box center [496, 131] width 708 height 8
click at [194, 134] on link "START COURSE" at bounding box center [168, 131] width 52 height 8
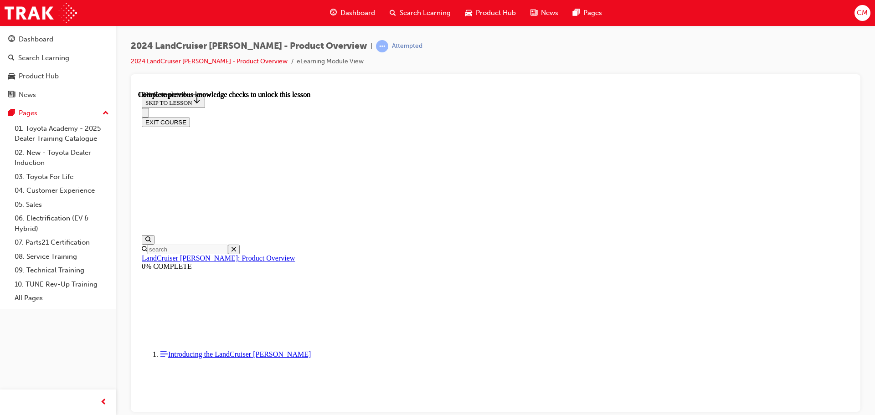
scroll to position [502, 0]
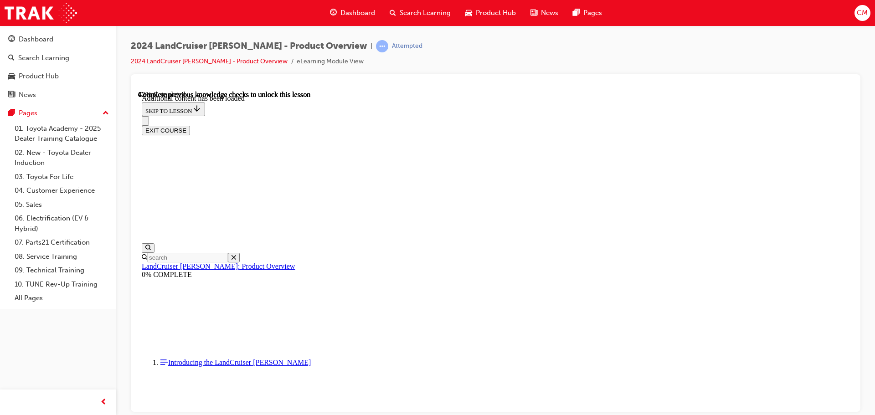
scroll to position [1169, 0]
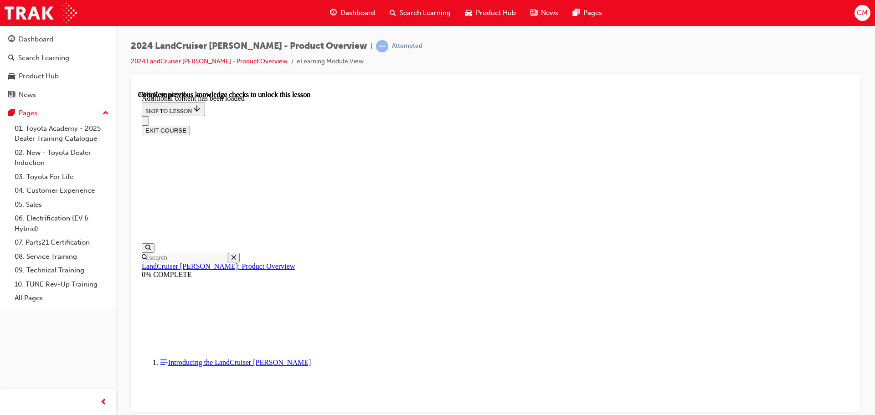
radio input "true"
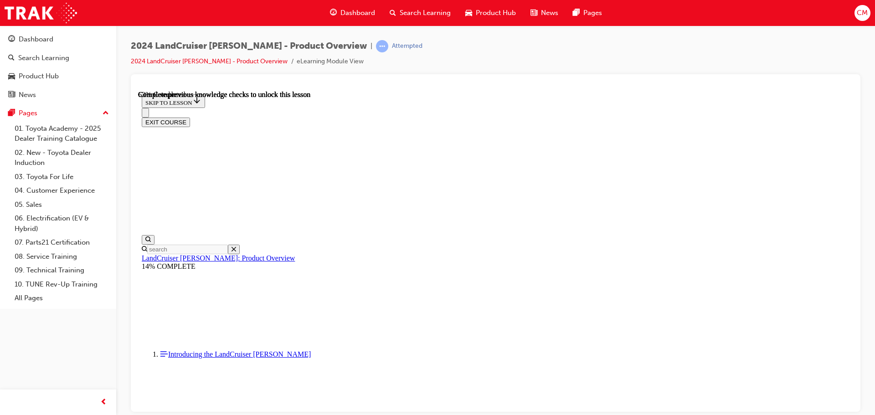
scroll to position [1316, 0]
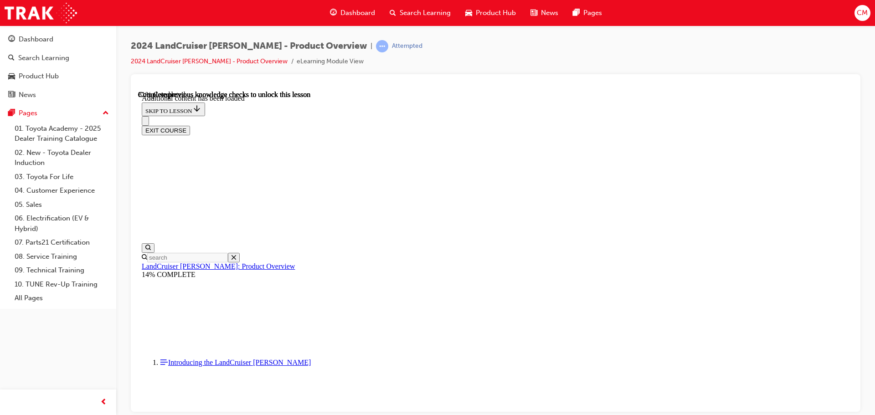
scroll to position [1542, 0]
radio input "true"
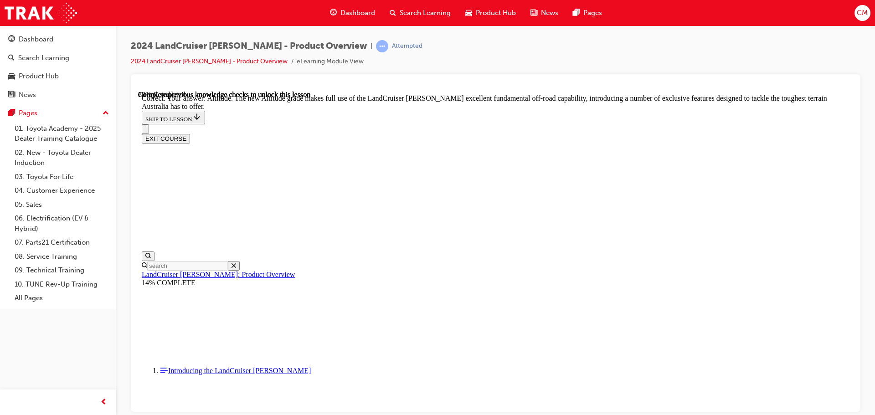
scroll to position [1998, 0]
checkbox input "true"
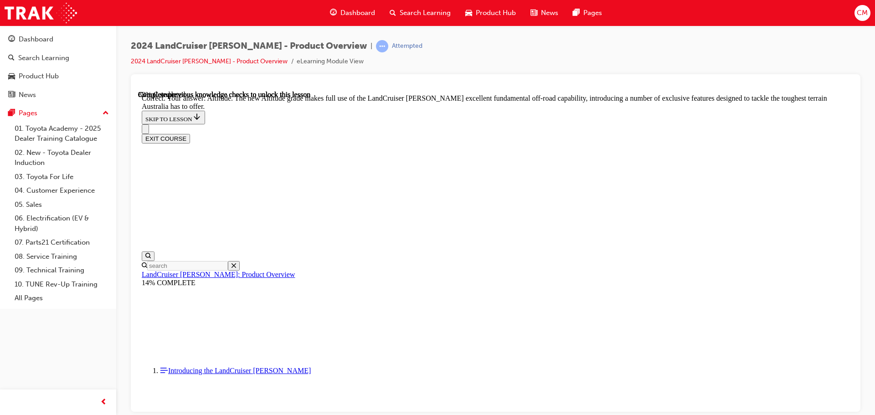
checkbox input "true"
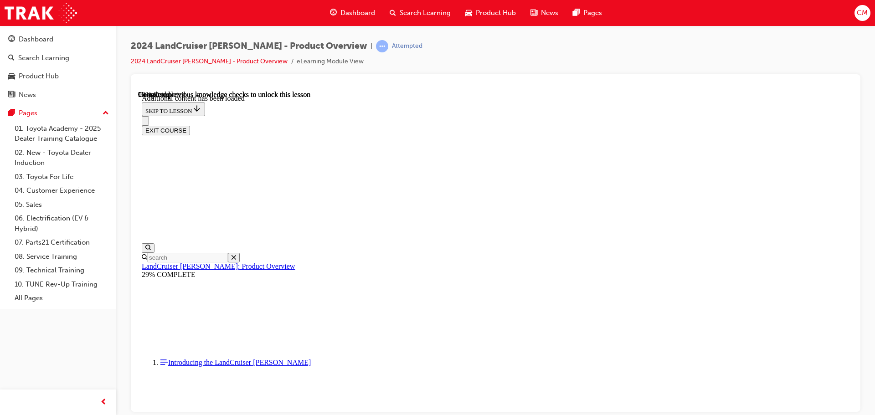
scroll to position [2303, 0]
radio input "true"
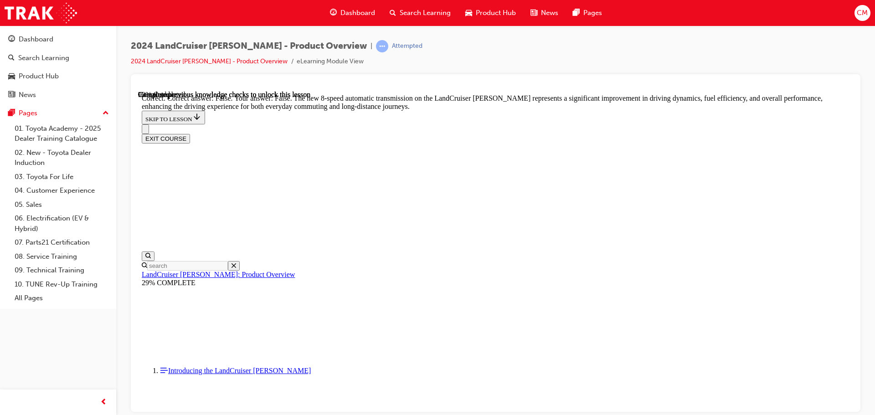
scroll to position [2577, 0]
radio input "true"
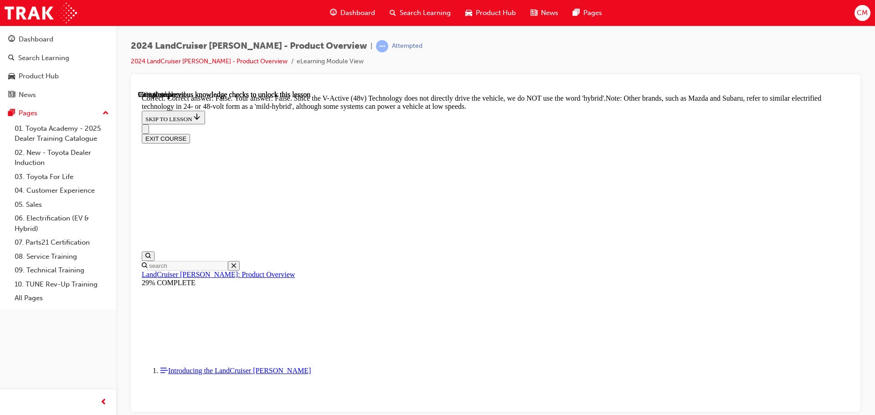
scroll to position [3033, 0]
radio input "true"
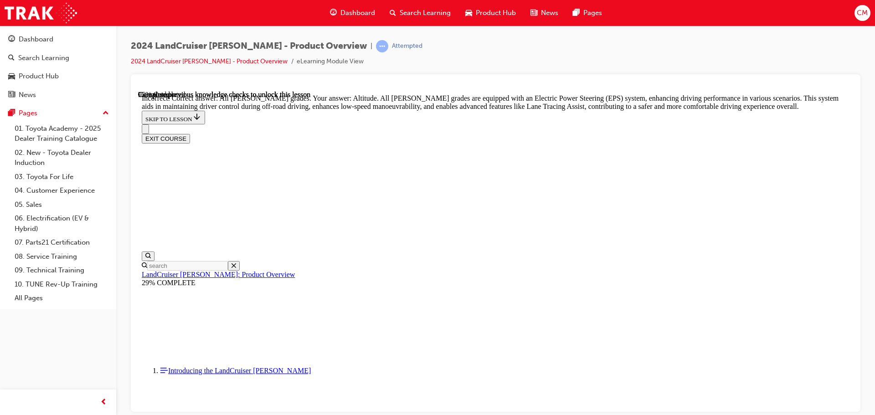
radio input "true"
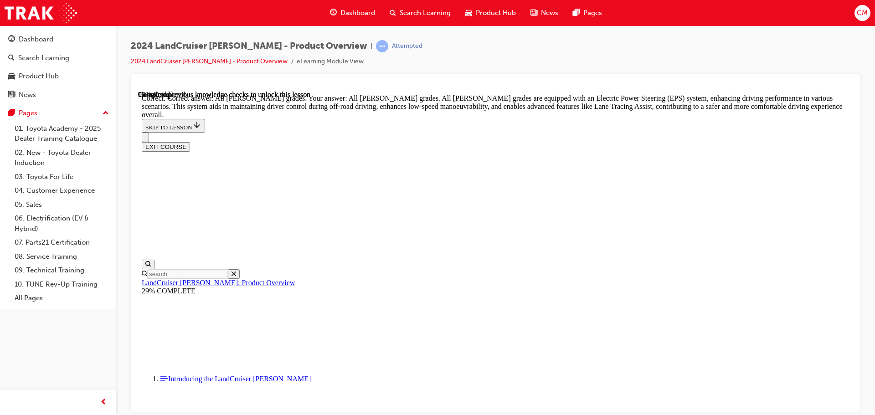
scroll to position [3278, 0]
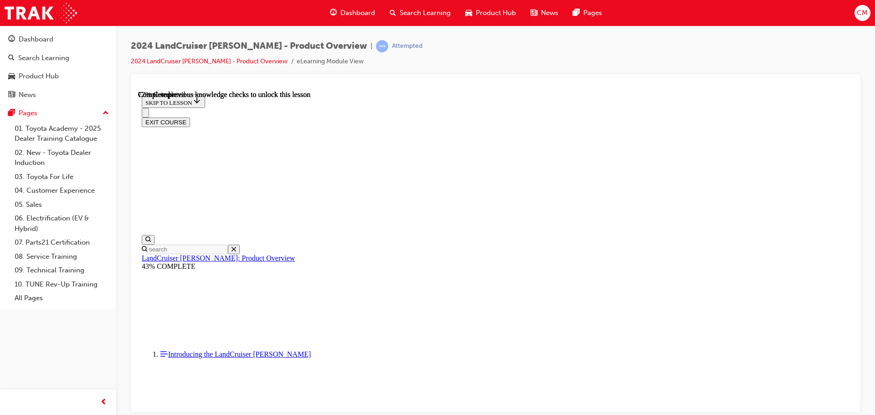
scroll to position [2944, 0]
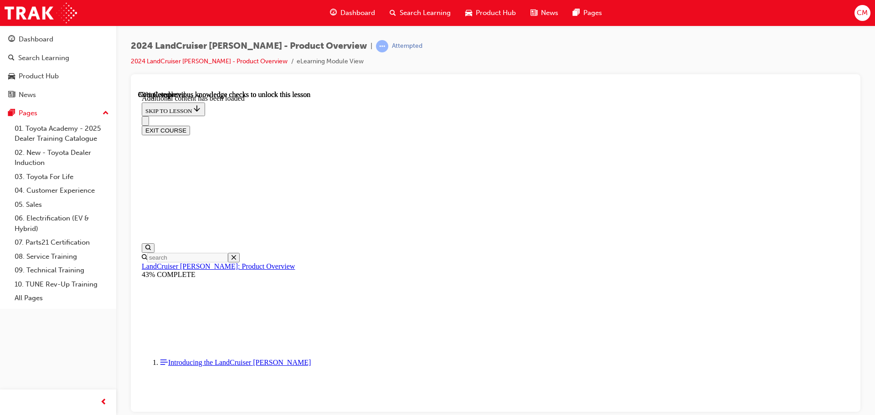
scroll to position [3169, 0]
checkbox input "true"
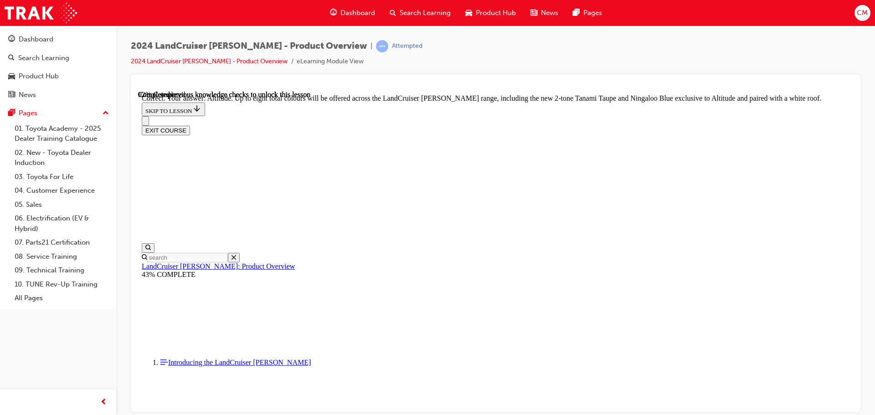
scroll to position [3625, 0]
checkbox input "true"
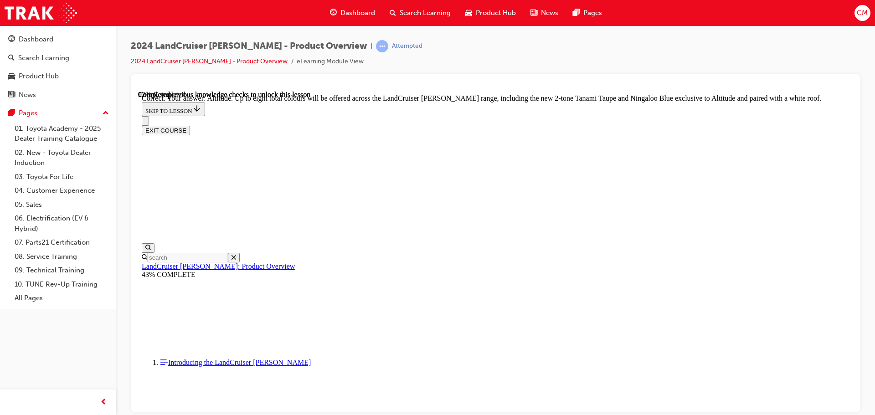
checkbox input "true"
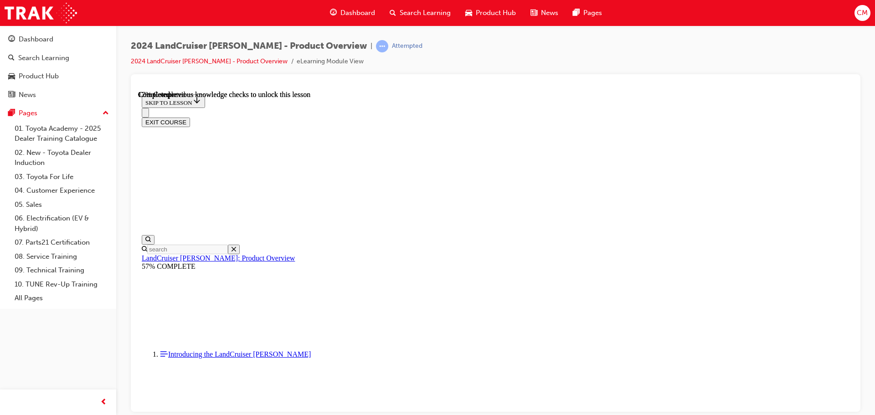
scroll to position [320, 0]
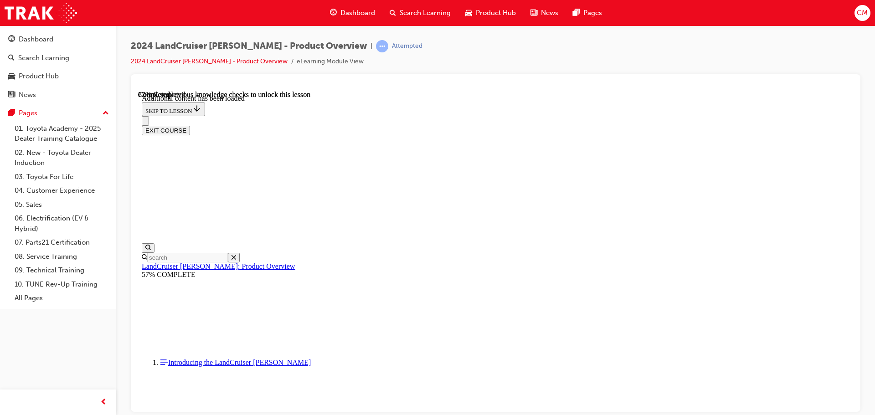
scroll to position [2356, 0]
radio input "true"
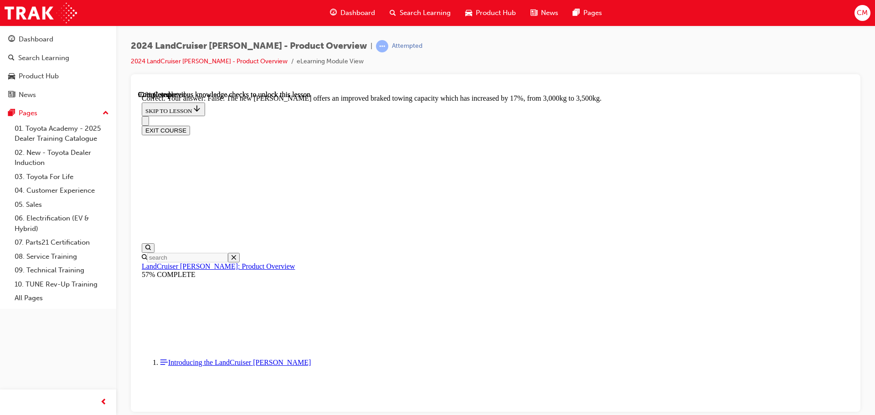
scroll to position [2710, 0]
radio input "true"
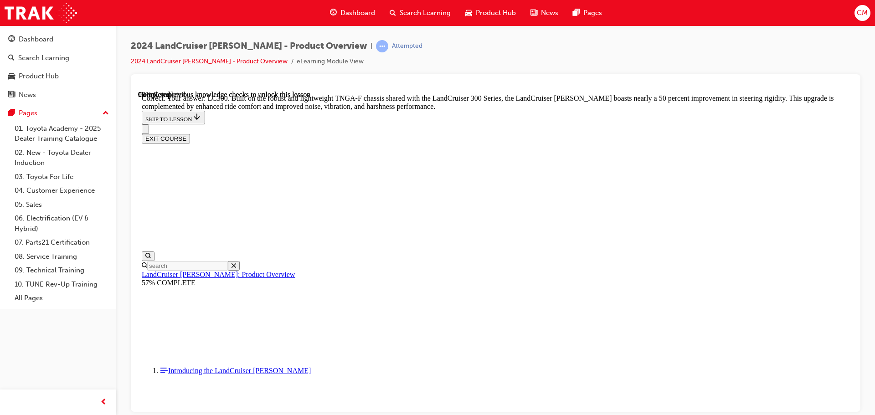
scroll to position [2893, 0]
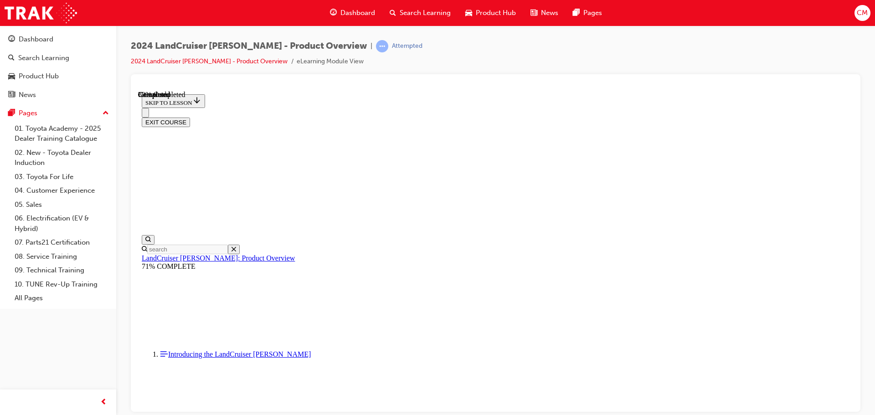
scroll to position [1019, 0]
drag, startPoint x: 548, startPoint y: 343, endPoint x: 548, endPoint y: 354, distance: 10.5
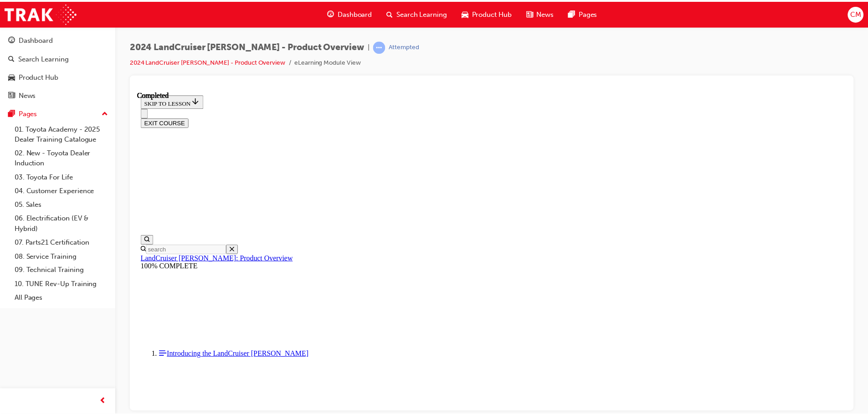
scroll to position [427, 0]
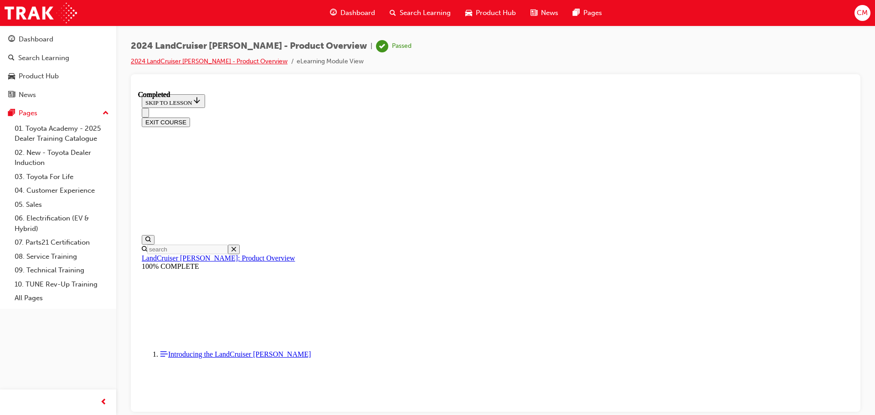
click at [235, 61] on link "2024 LandCruiser [PERSON_NAME] - Product Overview" at bounding box center [209, 61] width 157 height 8
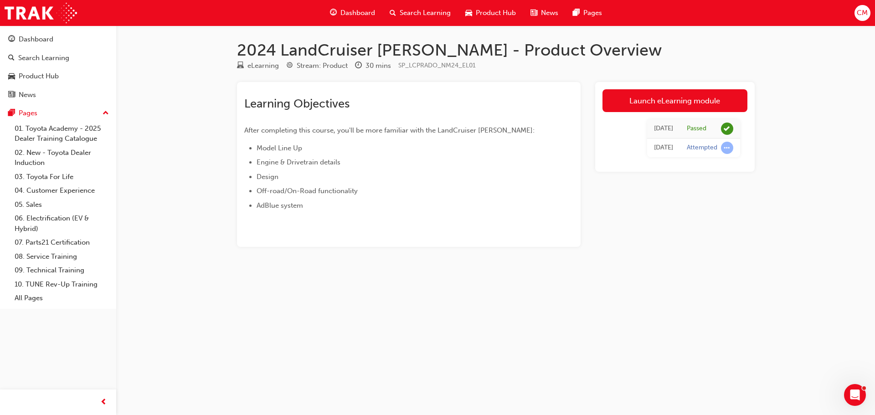
click at [267, 65] on div "eLearning" at bounding box center [263, 66] width 31 height 10
click at [482, 10] on span "Product Hub" at bounding box center [496, 13] width 40 height 10
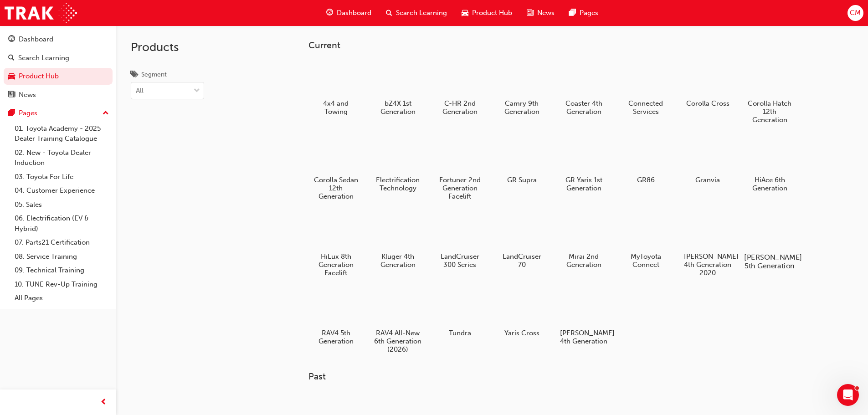
click at [779, 240] on div at bounding box center [769, 231] width 51 height 36
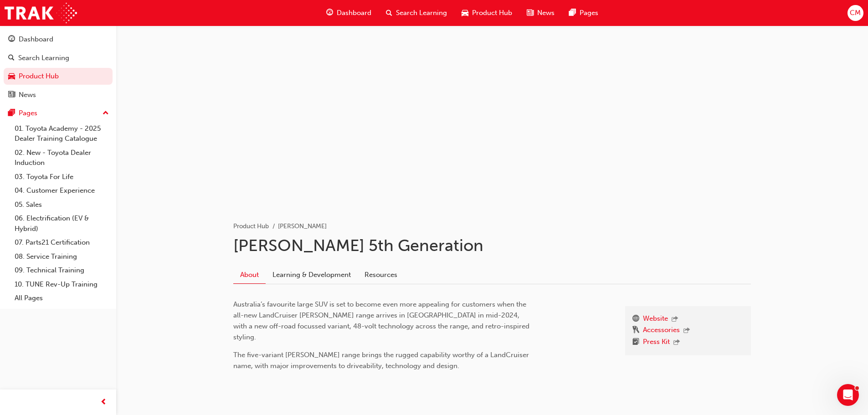
scroll to position [23, 0]
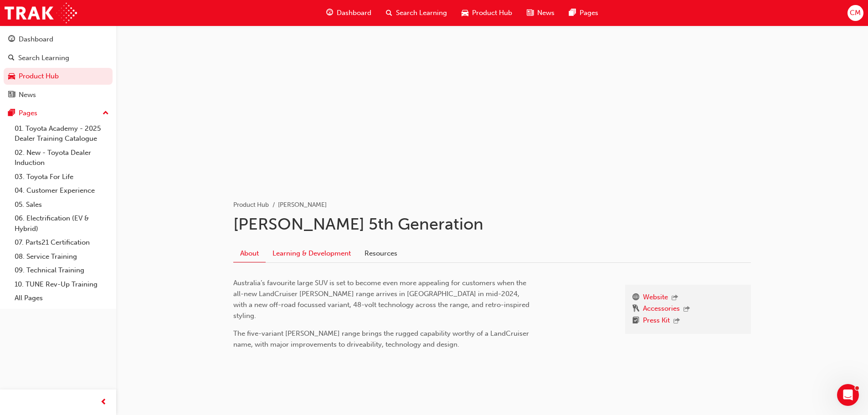
click at [339, 256] on link "Learning & Development" at bounding box center [312, 253] width 92 height 17
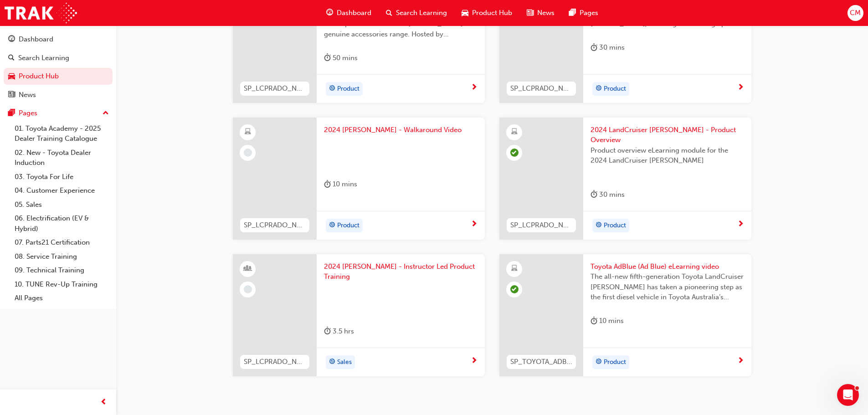
scroll to position [320, 0]
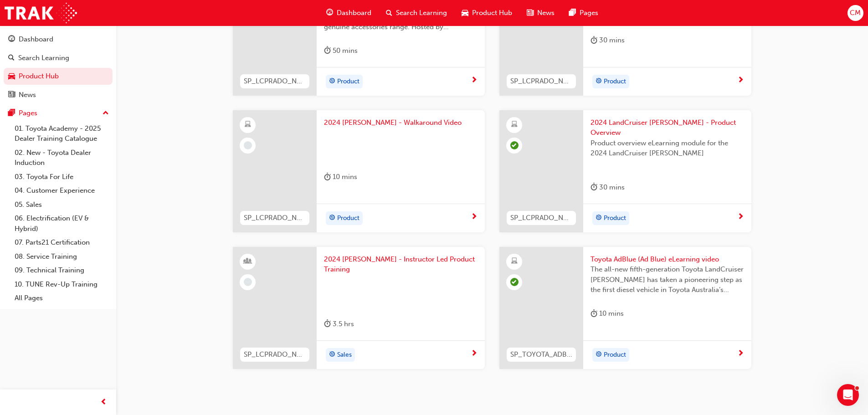
click at [714, 123] on span "2024 LandCruiser [PERSON_NAME] - Product Overview" at bounding box center [668, 128] width 154 height 21
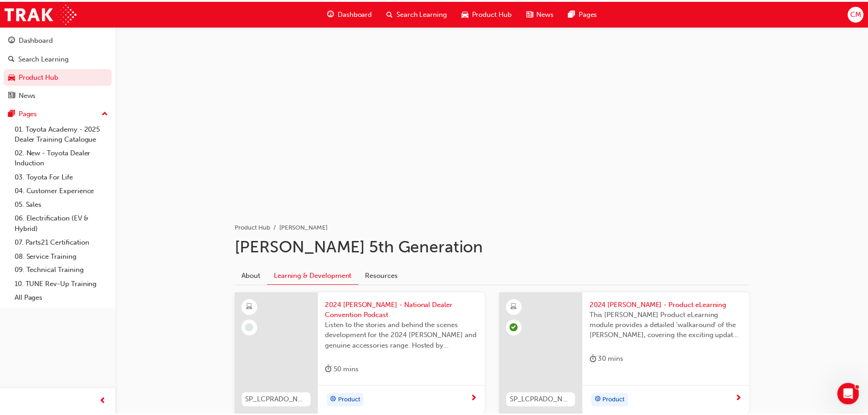
scroll to position [320, 0]
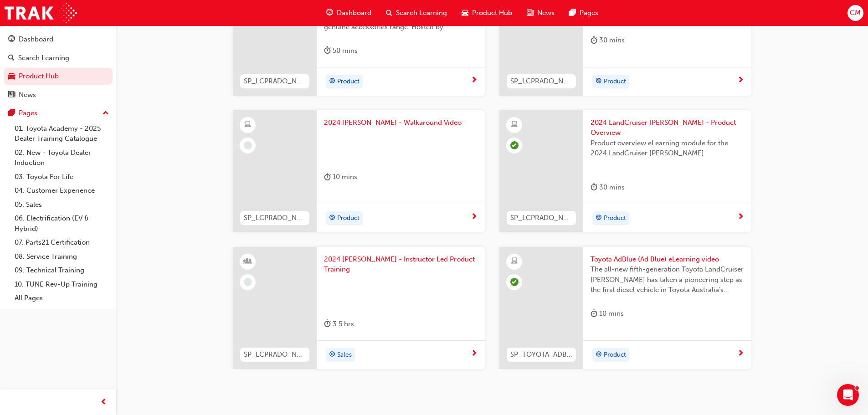
click at [418, 123] on span "2024 [PERSON_NAME] - Walkaround Video" at bounding box center [401, 123] width 154 height 10
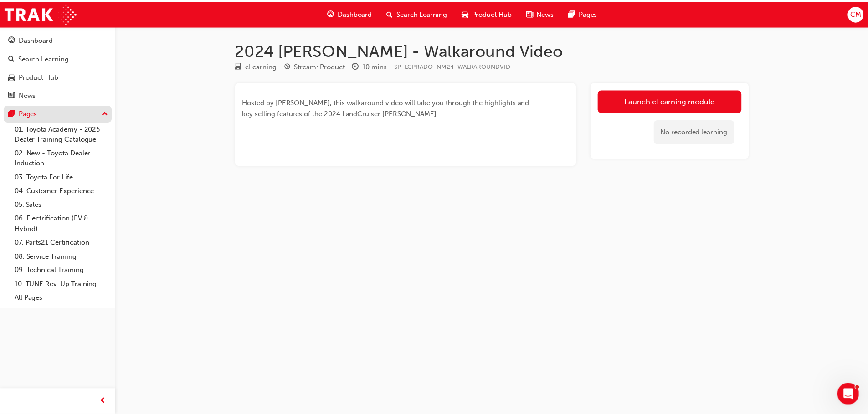
scroll to position [320, 0]
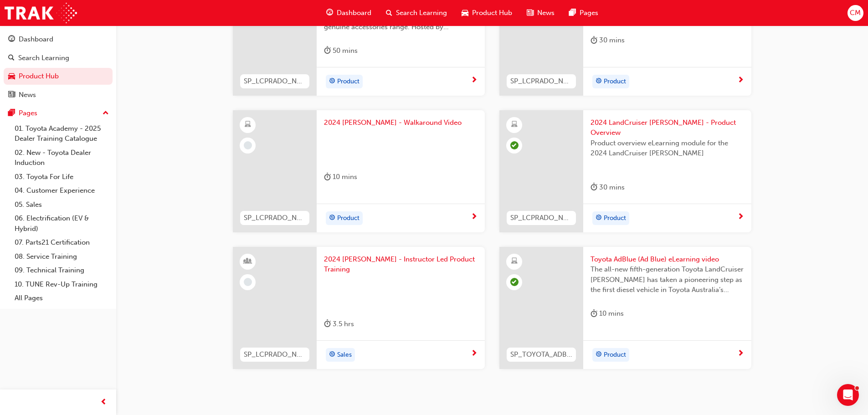
click at [369, 254] on span "2024 [PERSON_NAME] - Instructor Led Product Training" at bounding box center [401, 264] width 154 height 21
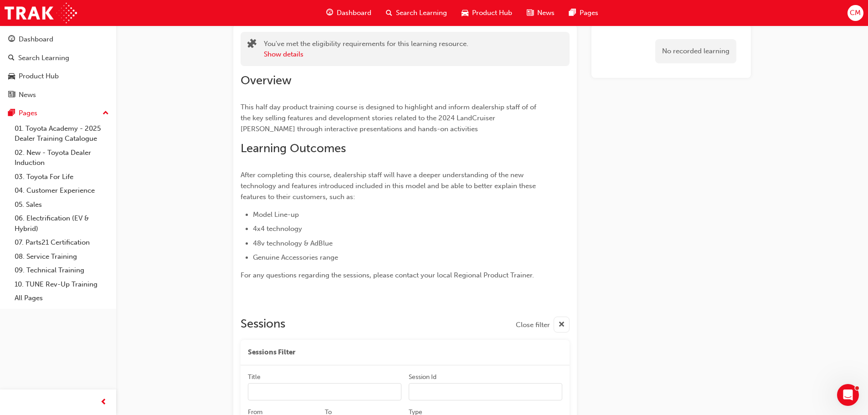
scroll to position [57, 0]
drag, startPoint x: 270, startPoint y: 256, endPoint x: 380, endPoint y: 257, distance: 110.3
click at [380, 257] on li "Genuine Accessories range" at bounding box center [395, 258] width 284 height 11
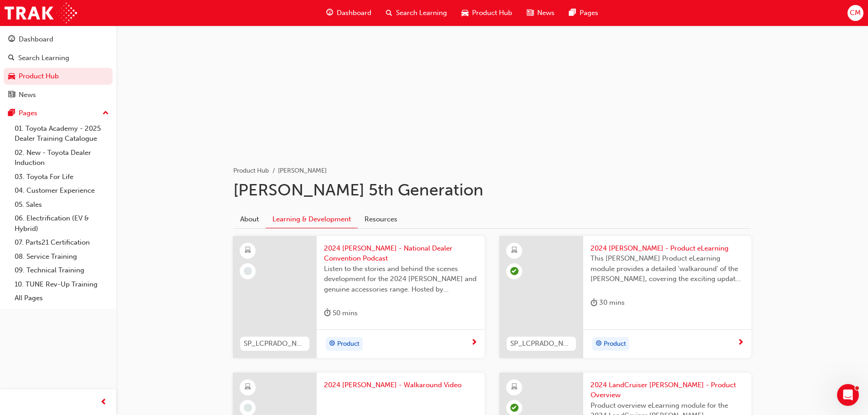
scroll to position [320, 0]
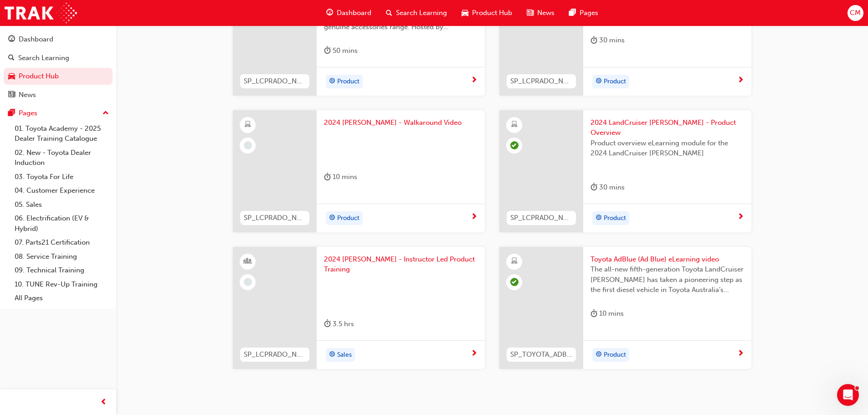
click at [635, 254] on span "Toyota AdBlue (Ad Blue) eLearning video" at bounding box center [668, 259] width 154 height 10
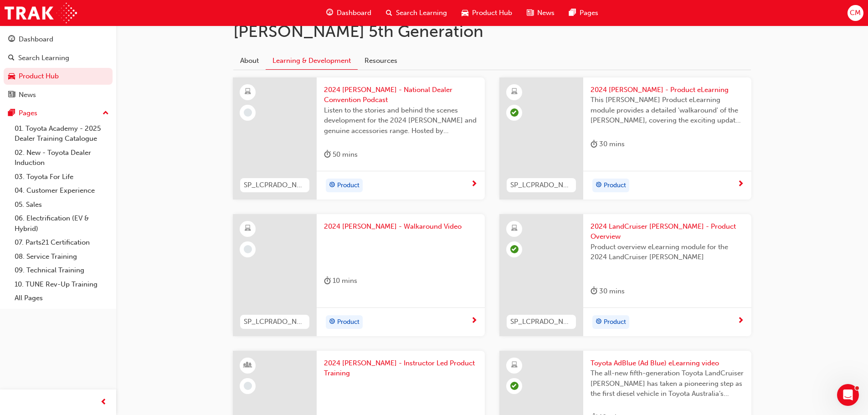
scroll to position [183, 0]
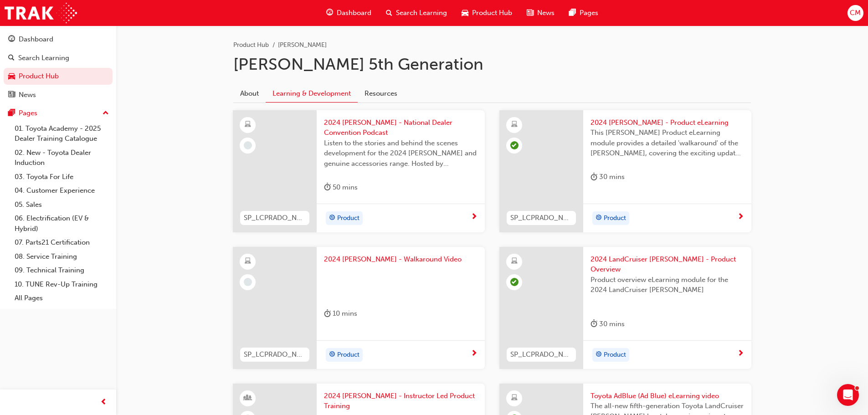
click at [395, 127] on span "2024 [PERSON_NAME] - National Dealer Convention Podcast" at bounding box center [401, 128] width 154 height 21
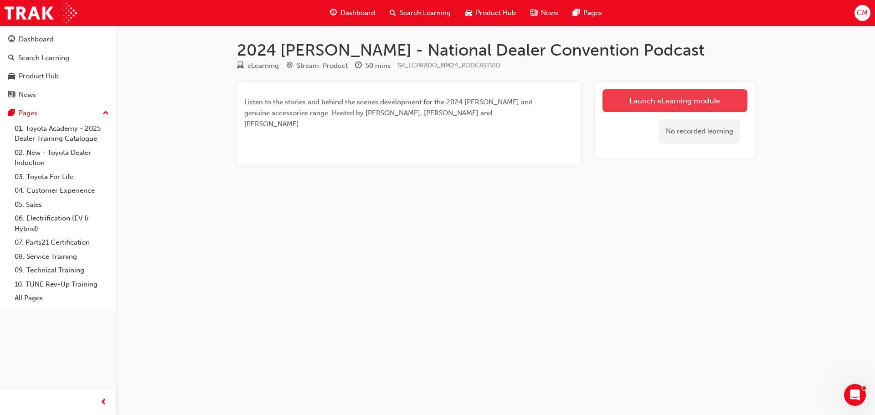
click at [666, 105] on link "Launch eLearning module" at bounding box center [675, 100] width 145 height 23
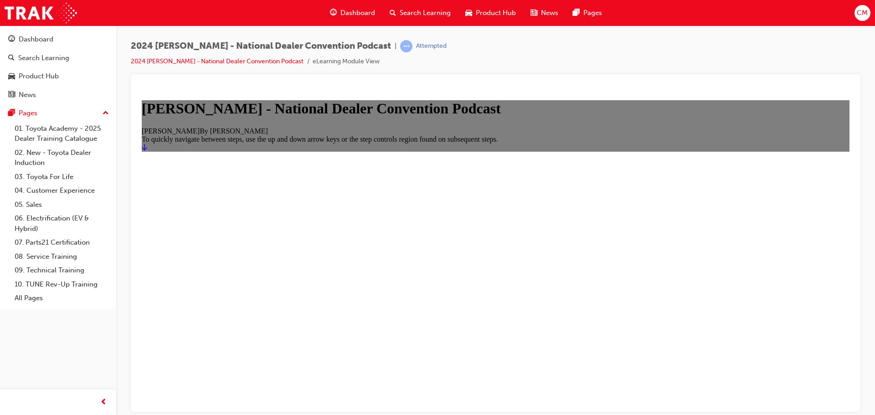
click at [147, 150] on icon "Start" at bounding box center [144, 146] width 5 height 7
